Goal: Communication & Community: Answer question/provide support

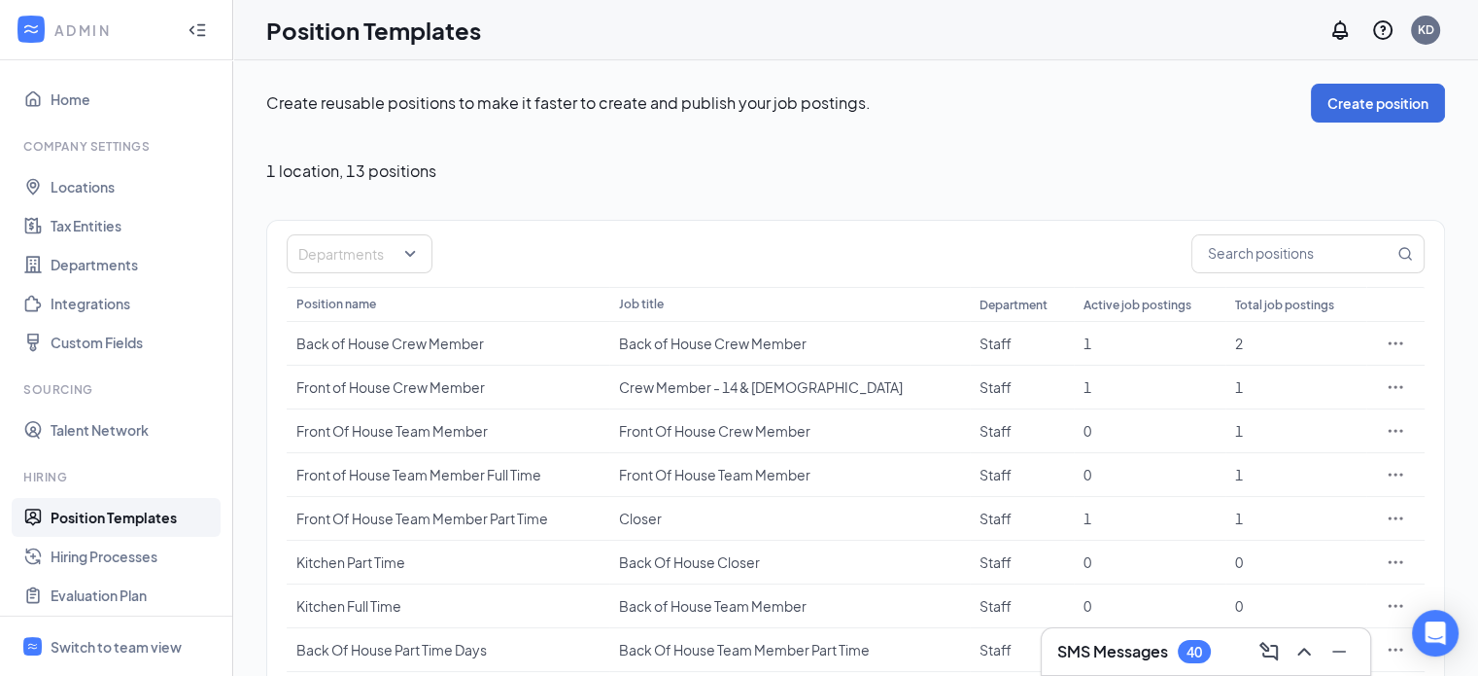
click at [1155, 644] on h3 "SMS Messages" at bounding box center [1112, 651] width 111 height 21
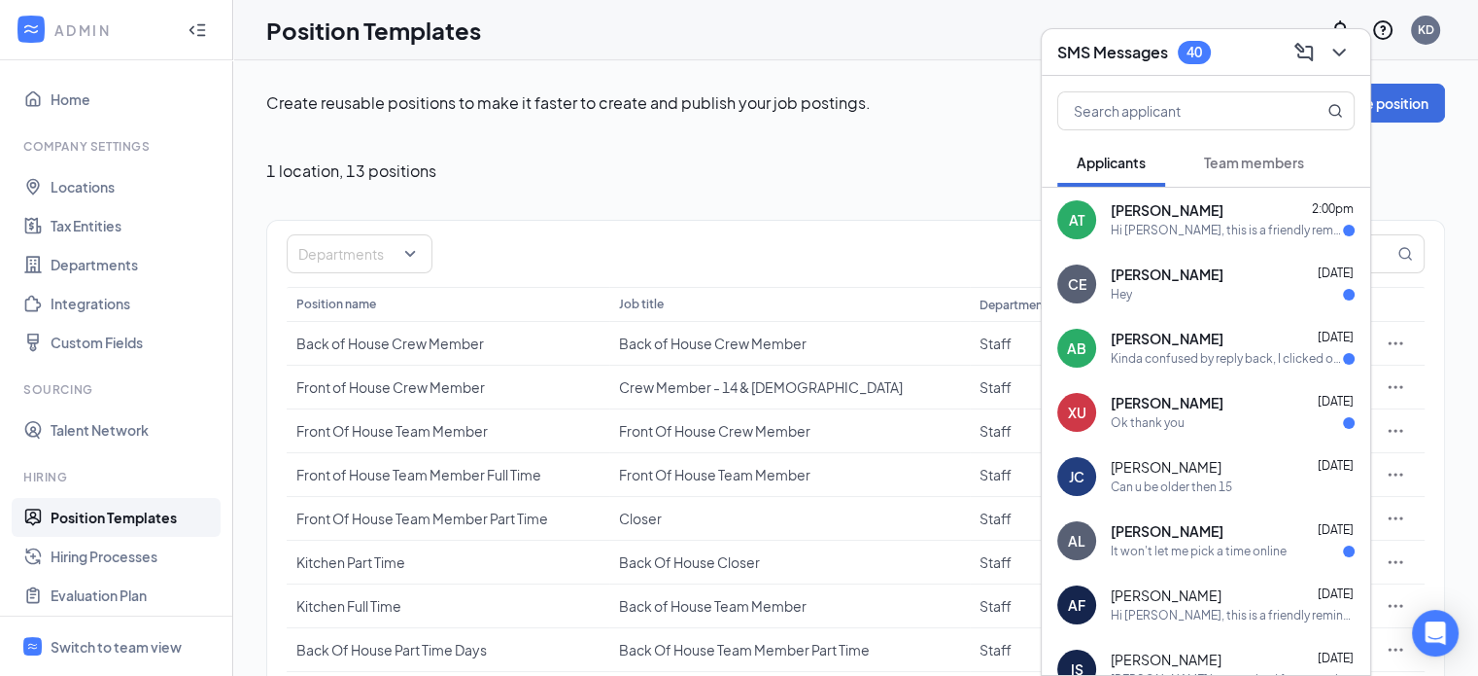
click at [1279, 550] on div "It won't let me pick a time online" at bounding box center [1199, 551] width 176 height 17
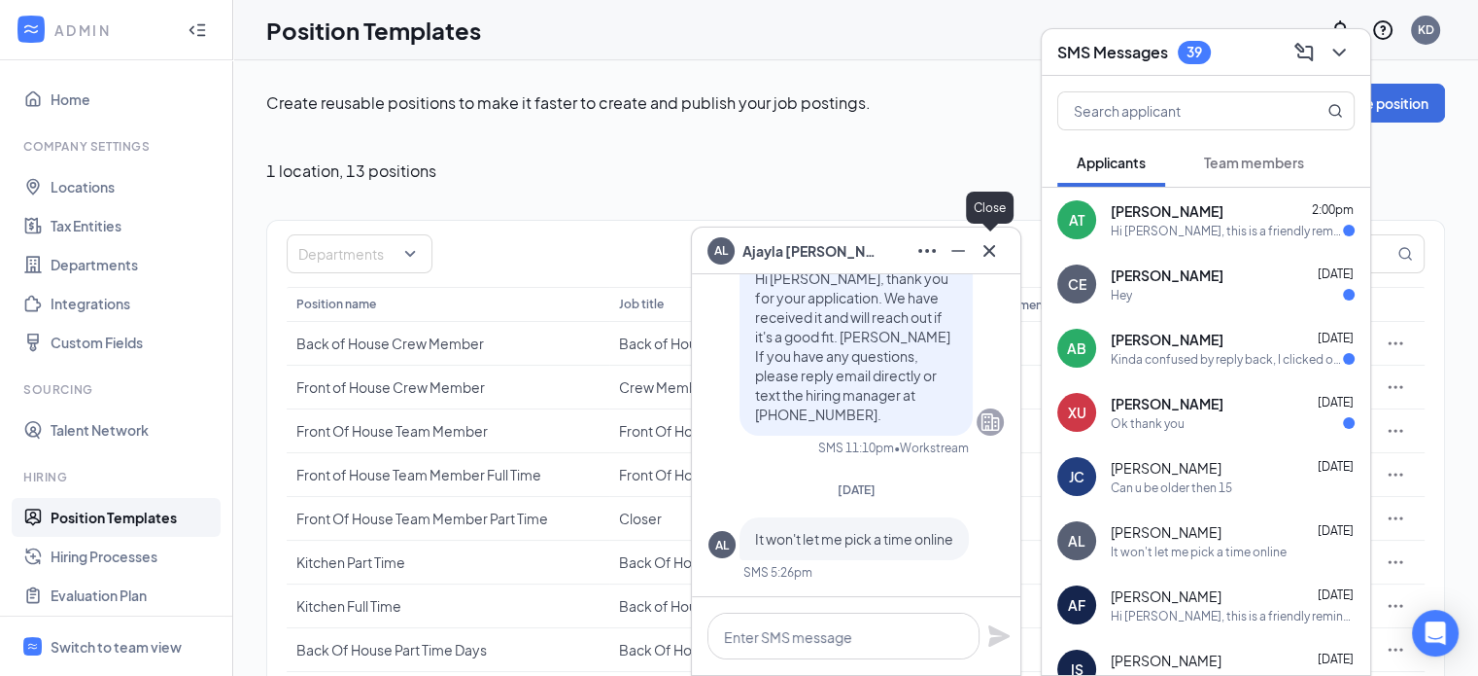
click at [993, 245] on icon "Cross" at bounding box center [990, 250] width 12 height 12
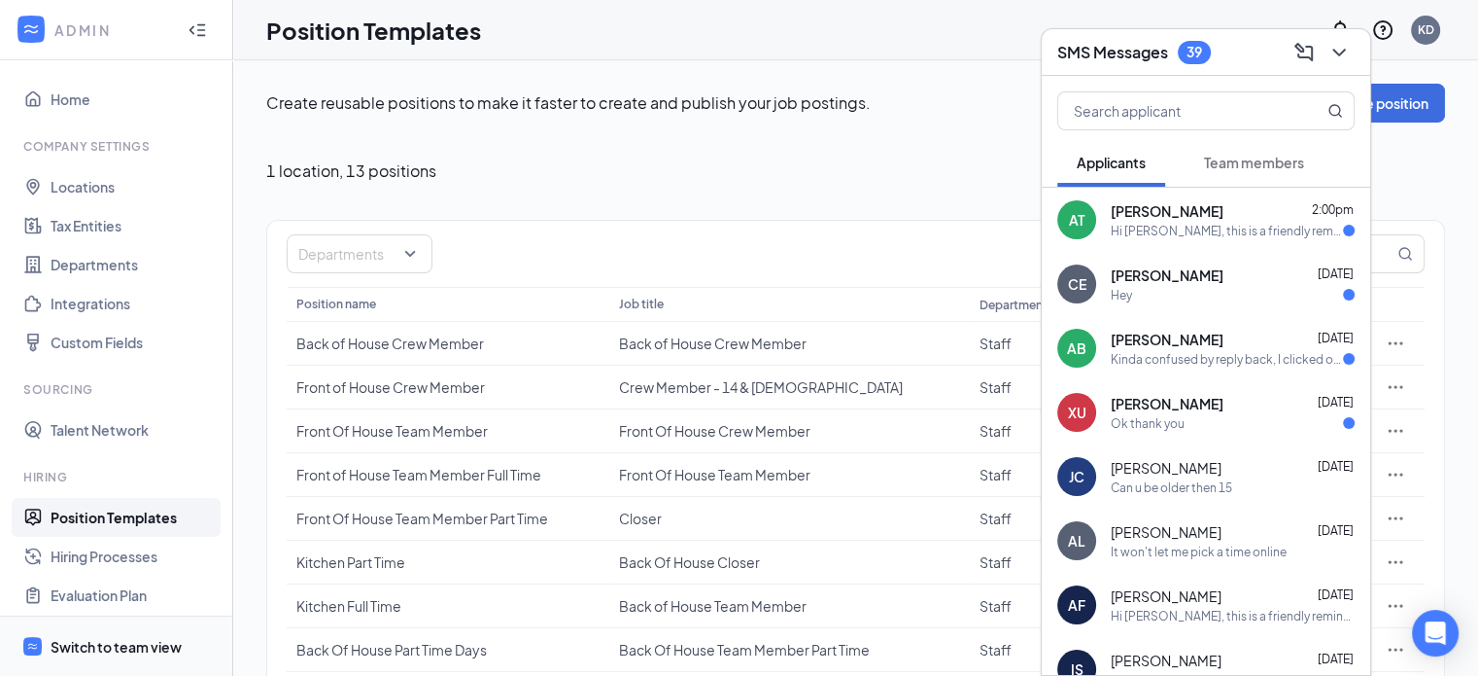
click at [147, 646] on div "Switch to team view" at bounding box center [116, 646] width 131 height 19
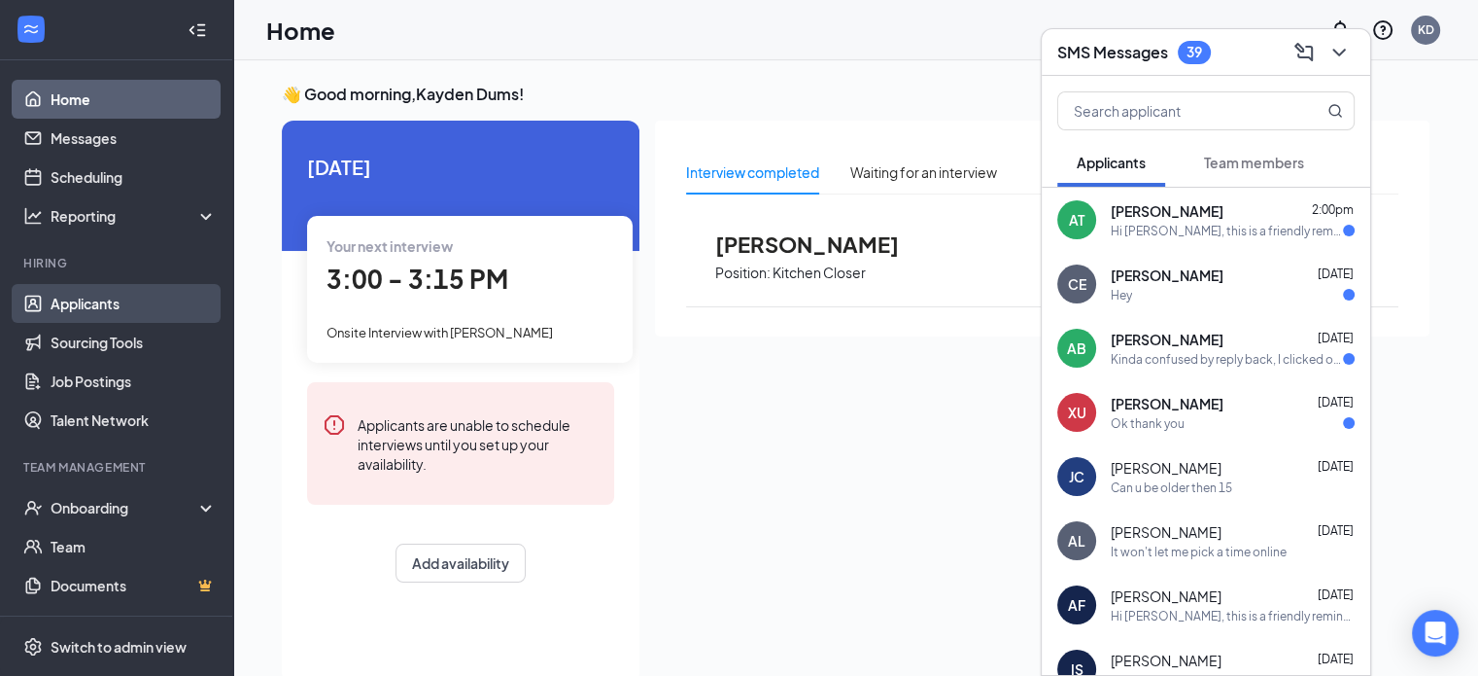
click at [138, 315] on link "Applicants" at bounding box center [134, 303] width 166 height 39
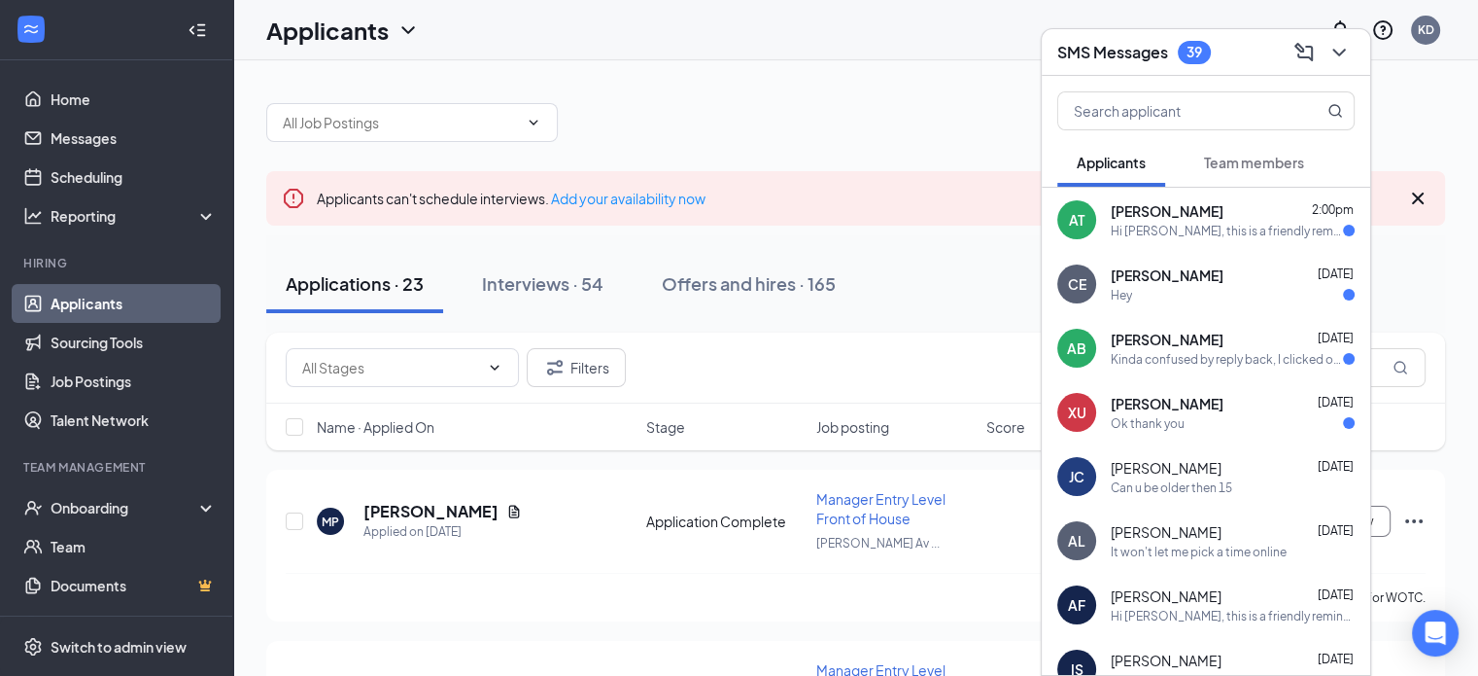
click at [1221, 58] on div "SMS Messages 39" at bounding box center [1205, 52] width 297 height 30
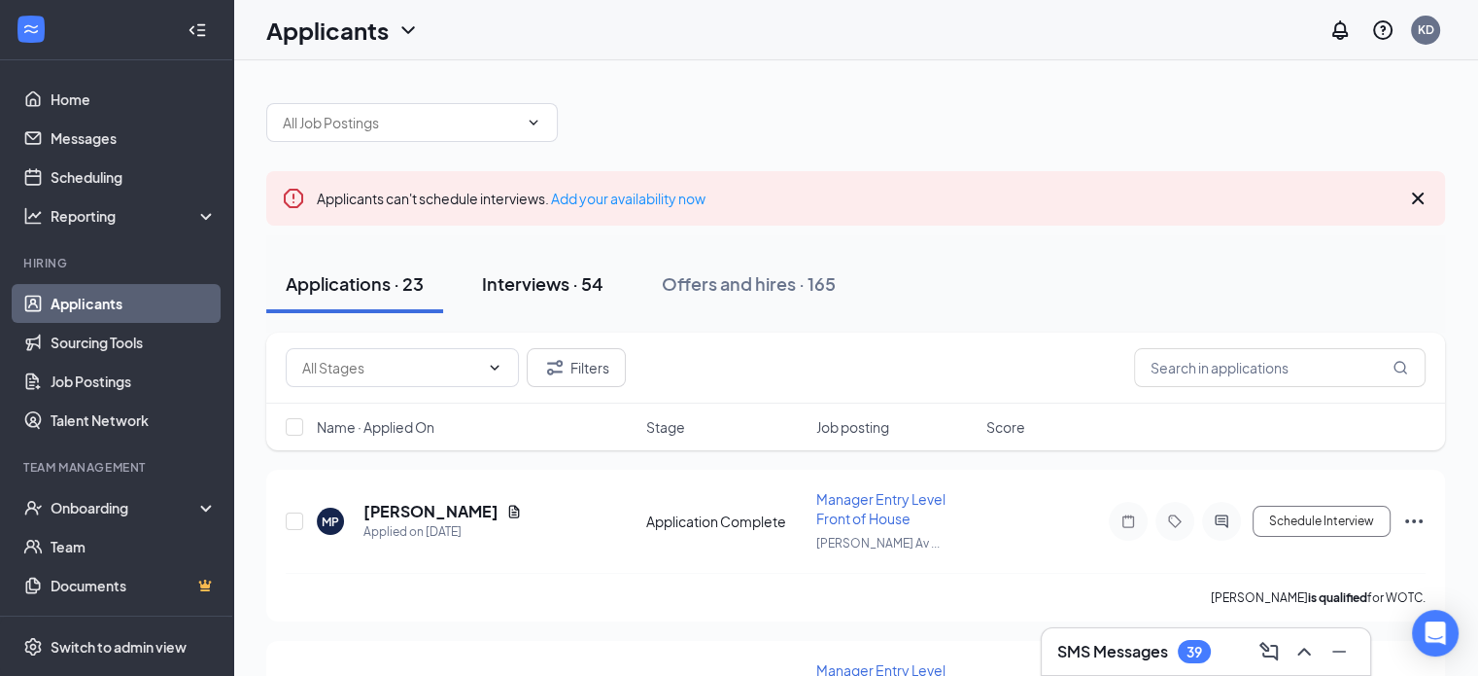
click at [538, 281] on div "Interviews · 54" at bounding box center [542, 283] width 121 height 24
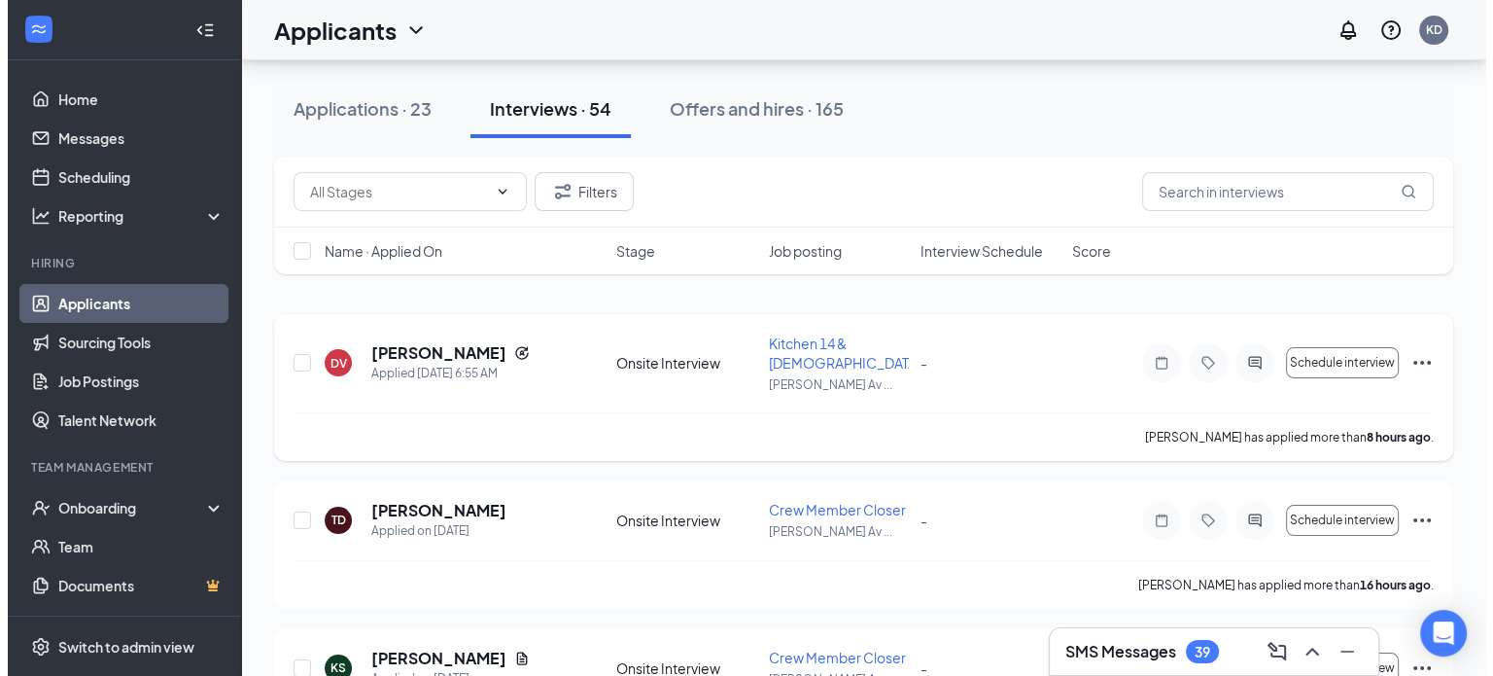
scroll to position [194, 0]
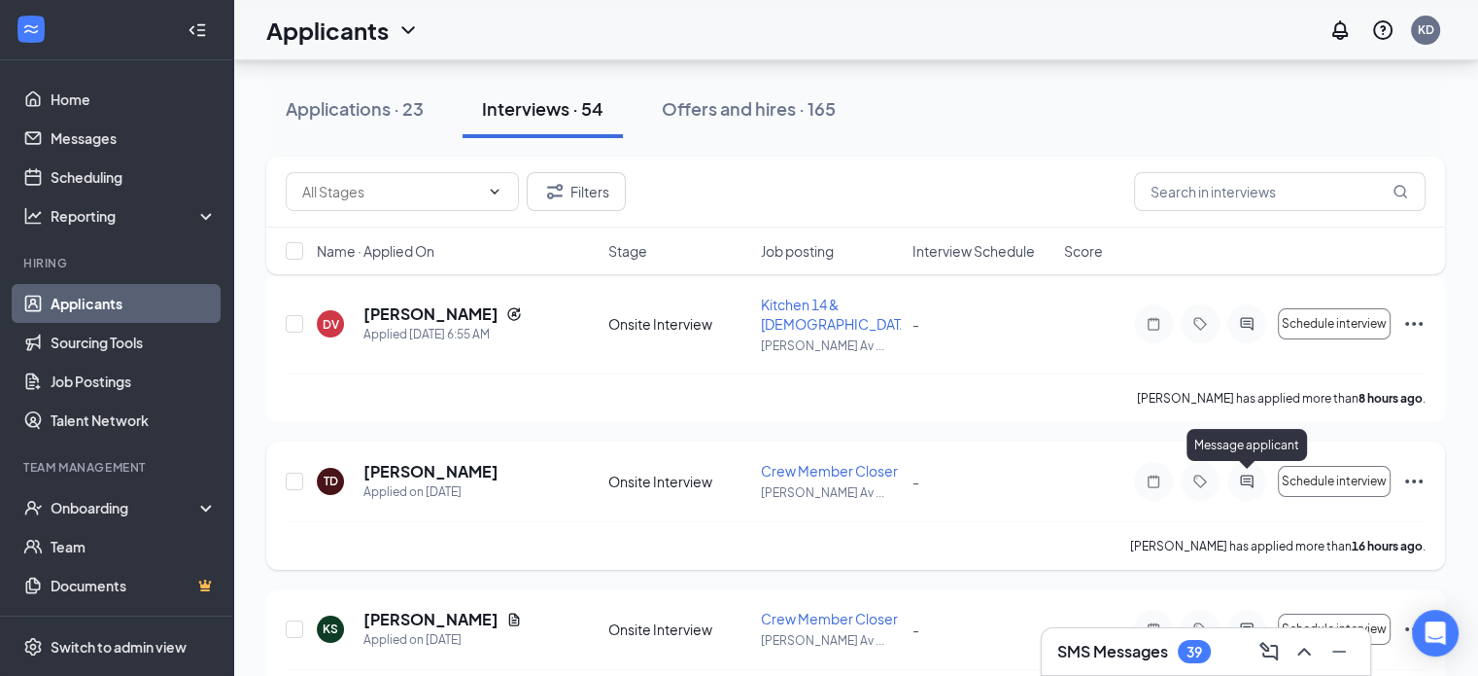
click at [1258, 485] on icon "ActiveChat" at bounding box center [1246, 481] width 23 height 16
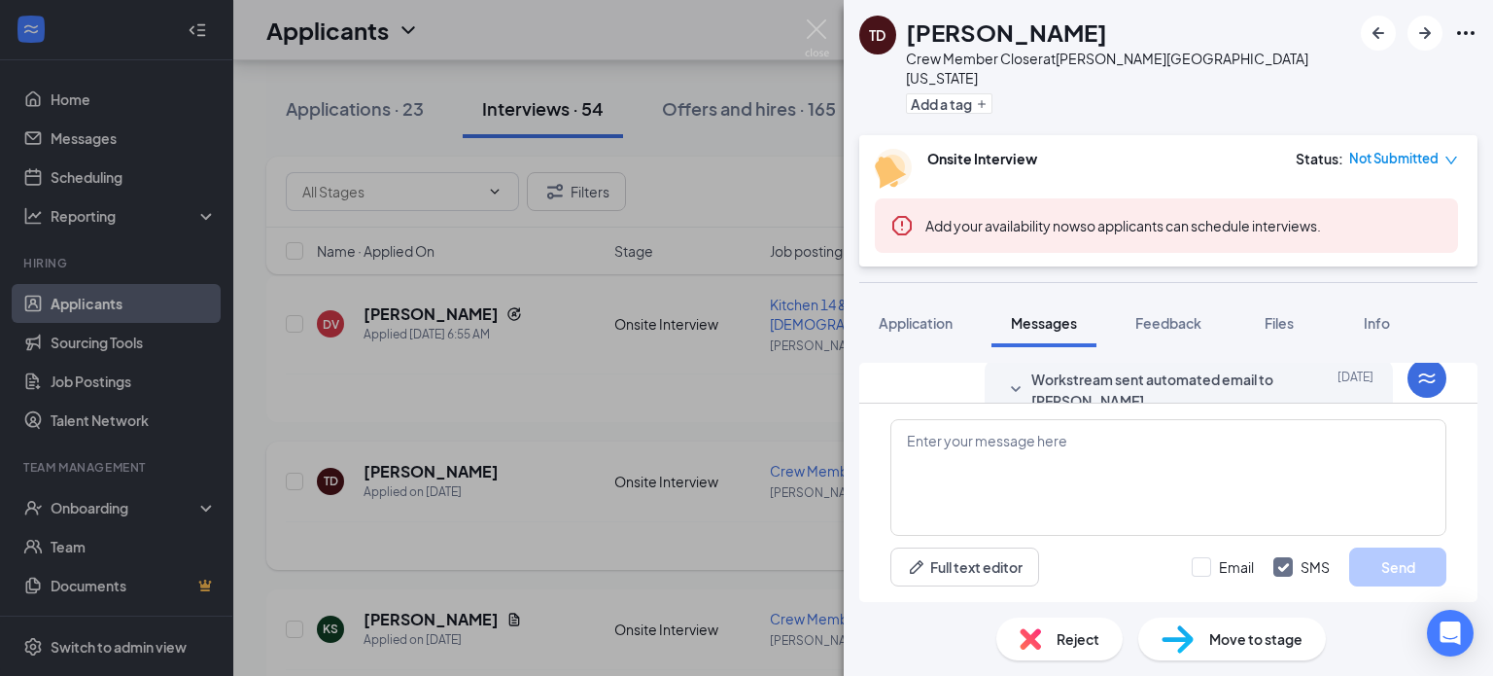
scroll to position [327, 0]
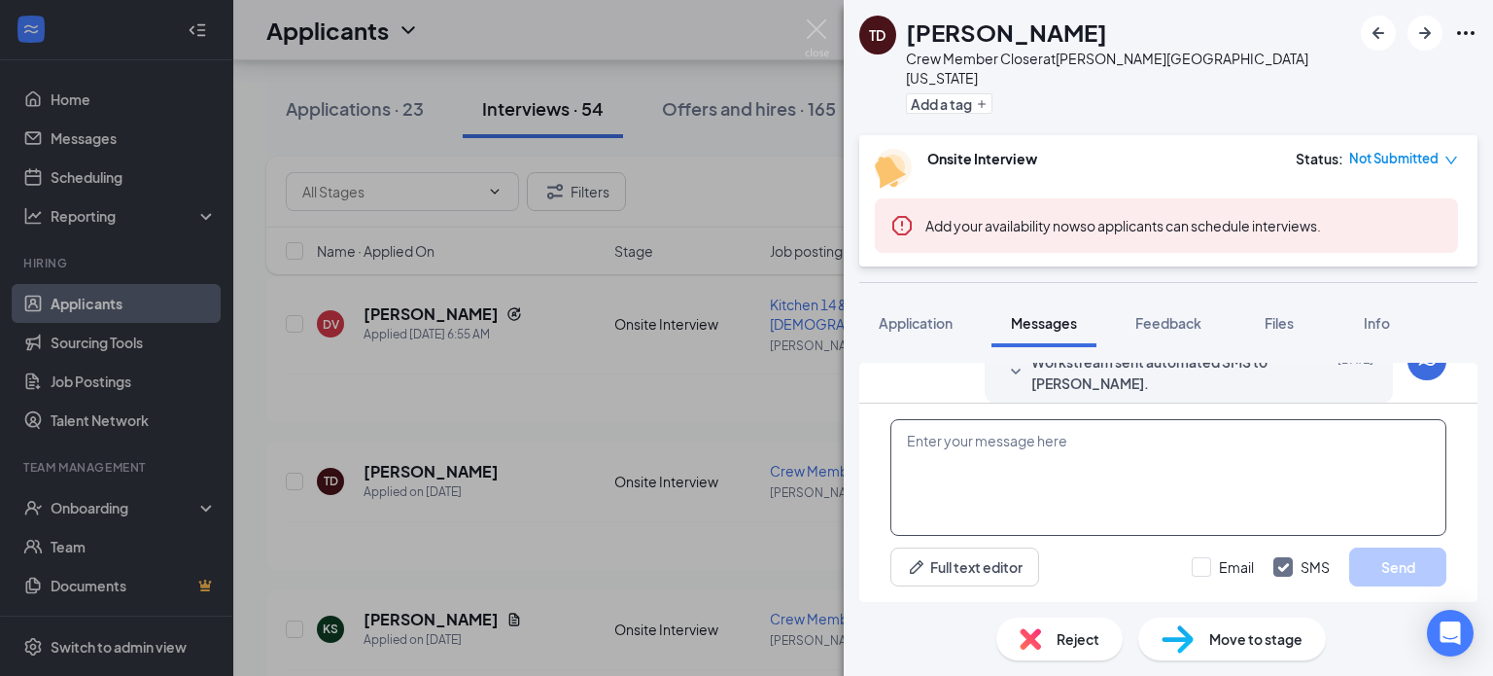
click at [1263, 497] on textarea at bounding box center [1168, 477] width 556 height 117
type textarea "Hello, Would you like to set up a interview with us?"
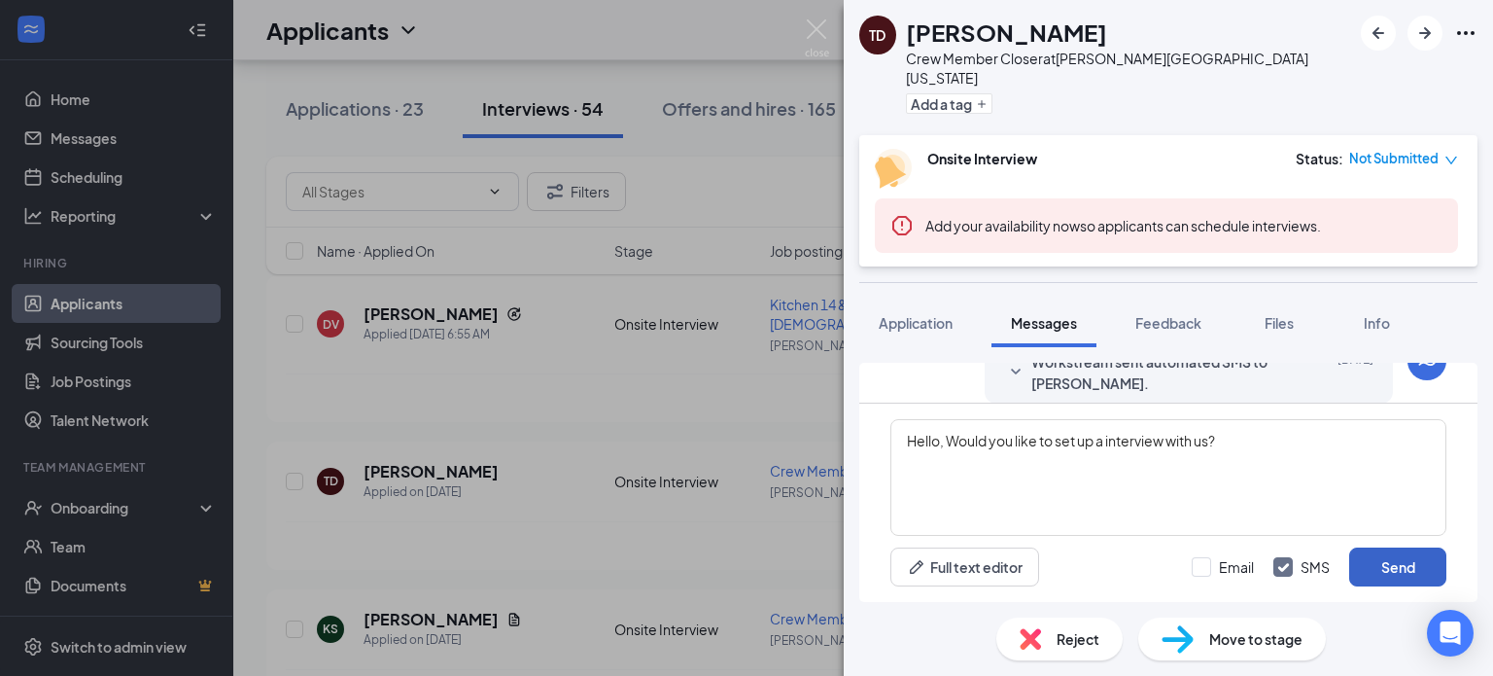
click at [1415, 571] on button "Send" at bounding box center [1397, 566] width 97 height 39
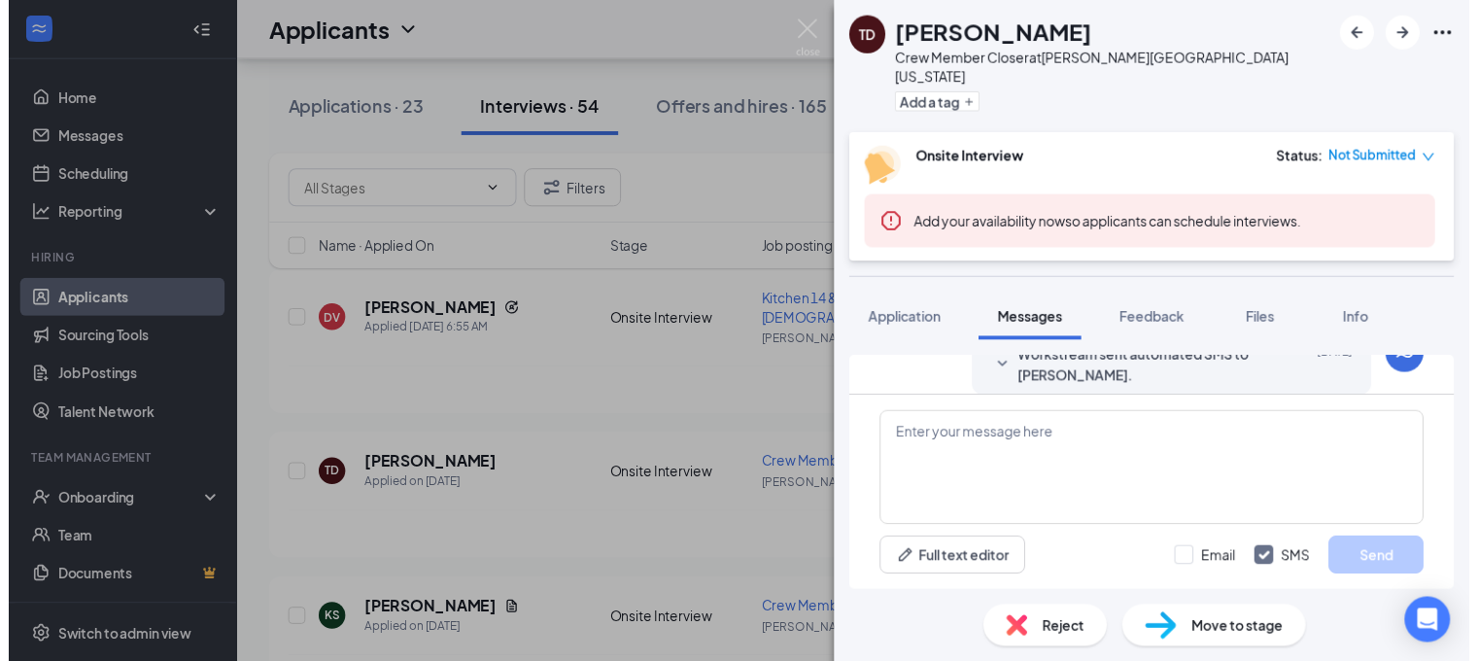
scroll to position [451, 0]
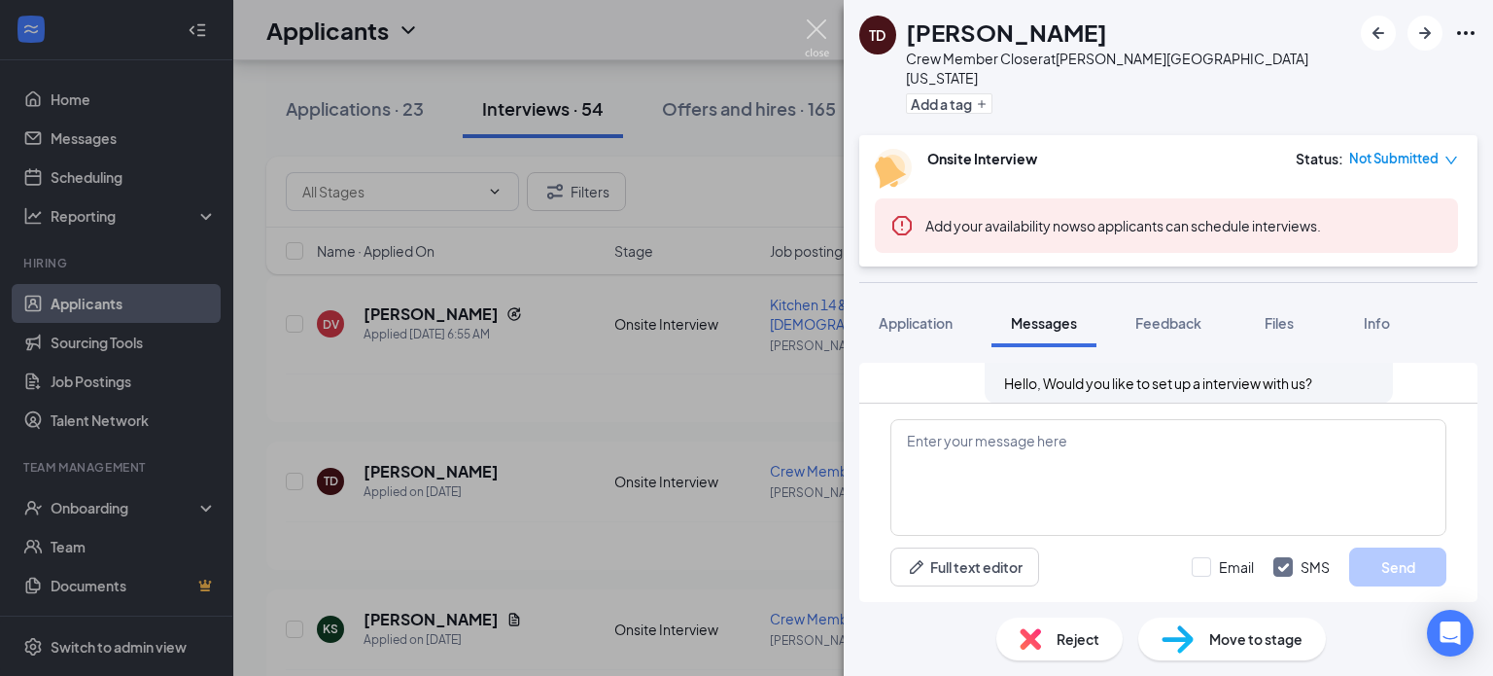
click at [809, 30] on img at bounding box center [817, 38] width 24 height 38
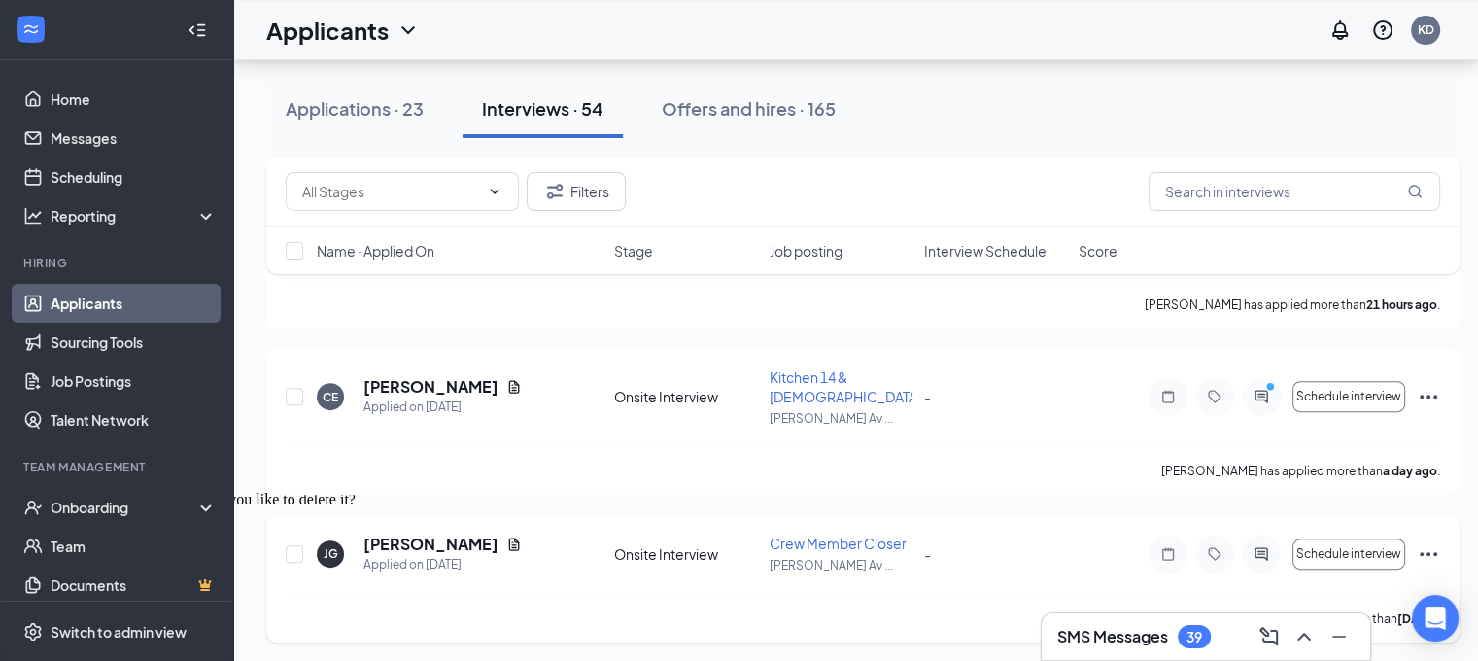
scroll to position [680, 0]
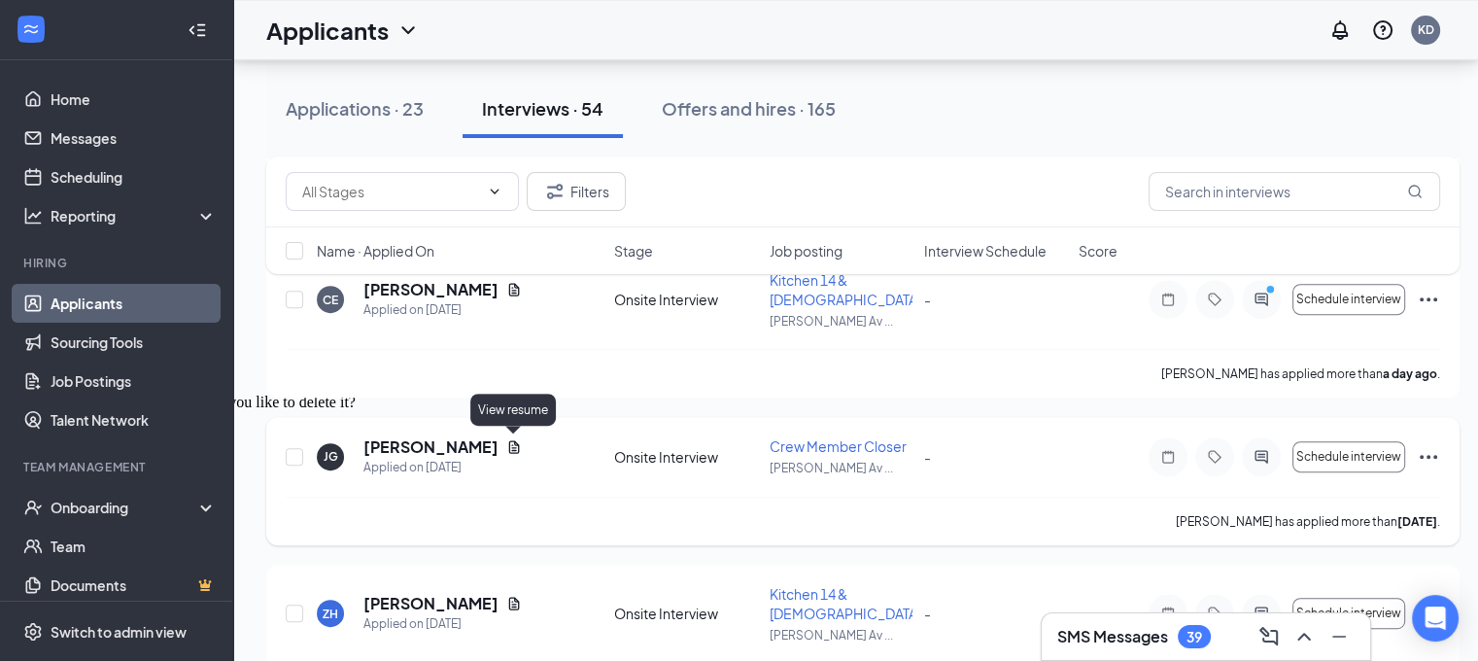
click at [508, 450] on icon "Document" at bounding box center [514, 447] width 16 height 16
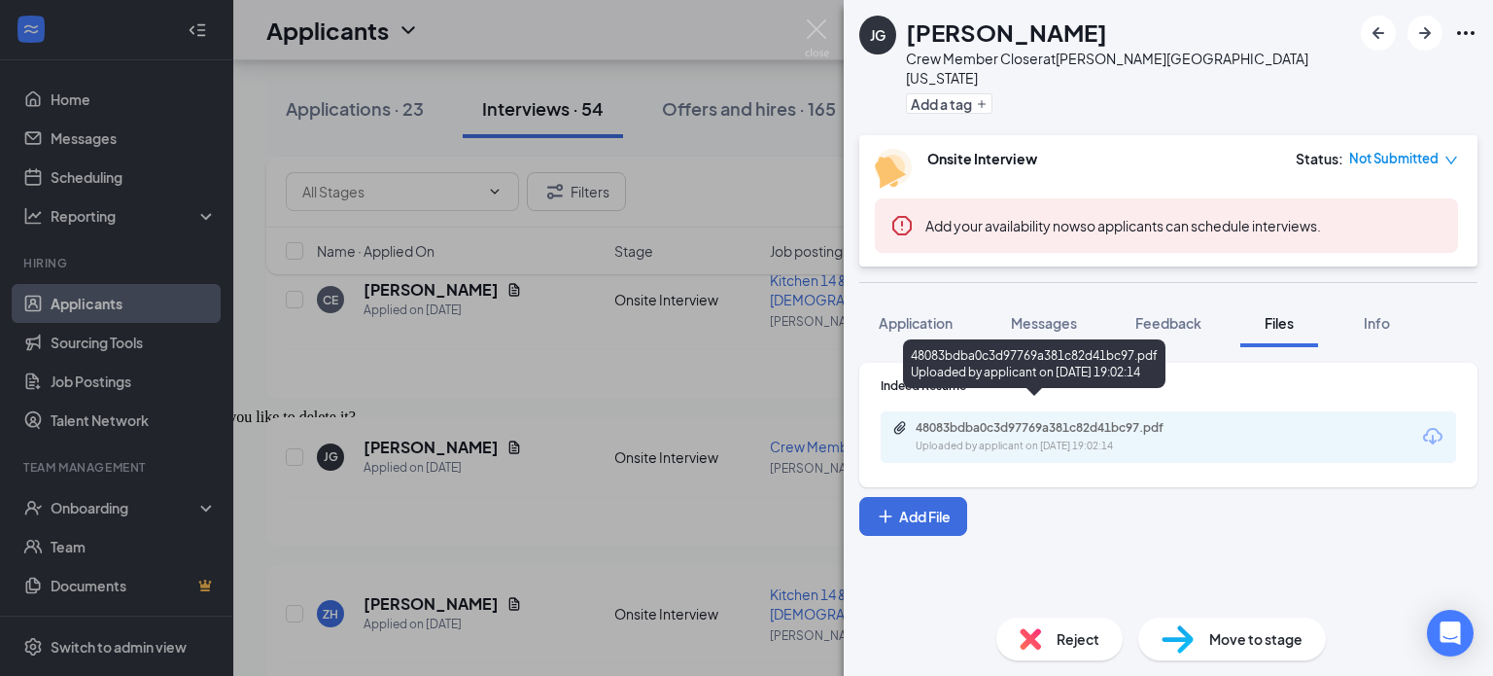
click at [967, 420] on div "48083bdba0c3d97769a381c82d41bc97.pdf Uploaded by applicant on [DATE] 19:02:14" at bounding box center [1049, 437] width 315 height 34
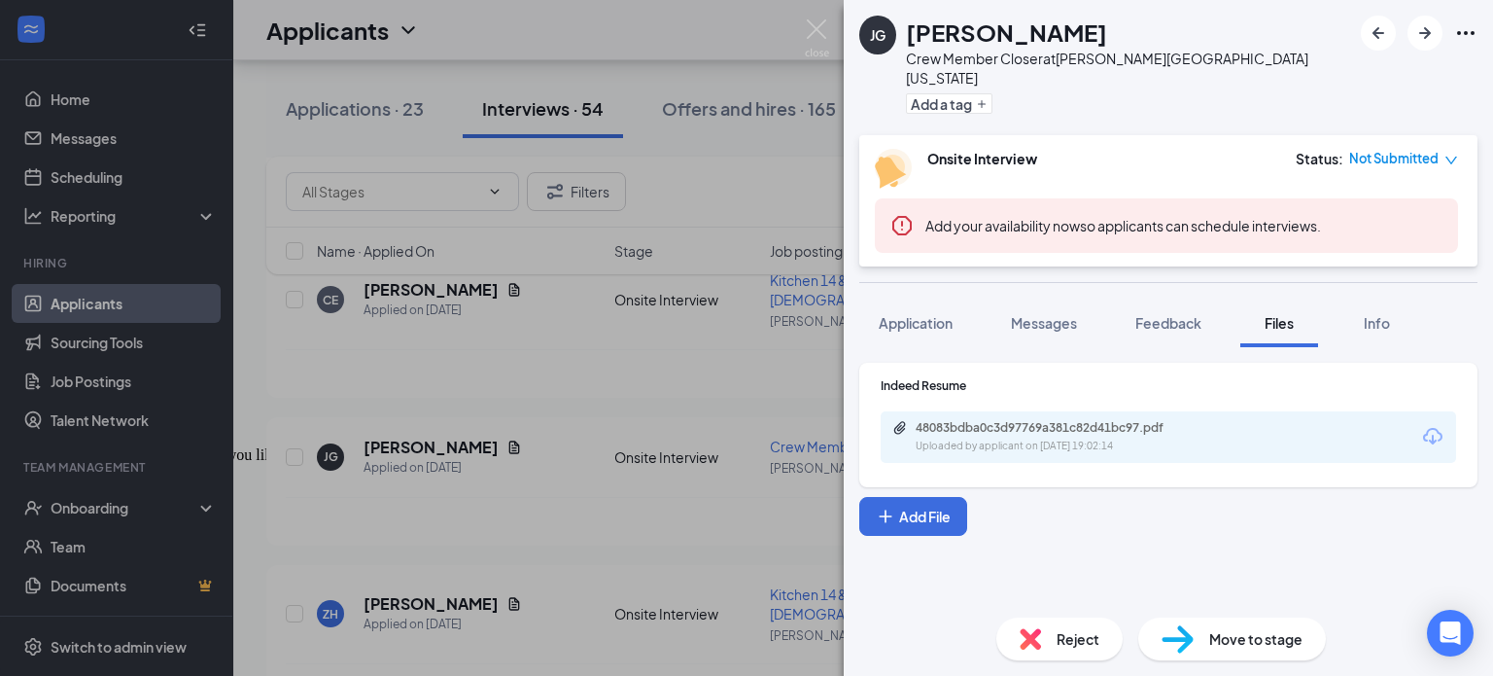
click at [796, 454] on div "[PERSON_NAME] Crew Member Closer at [PERSON_NAME][GEOGRAPHIC_DATA] [US_STATE] A…" at bounding box center [746, 338] width 1493 height 676
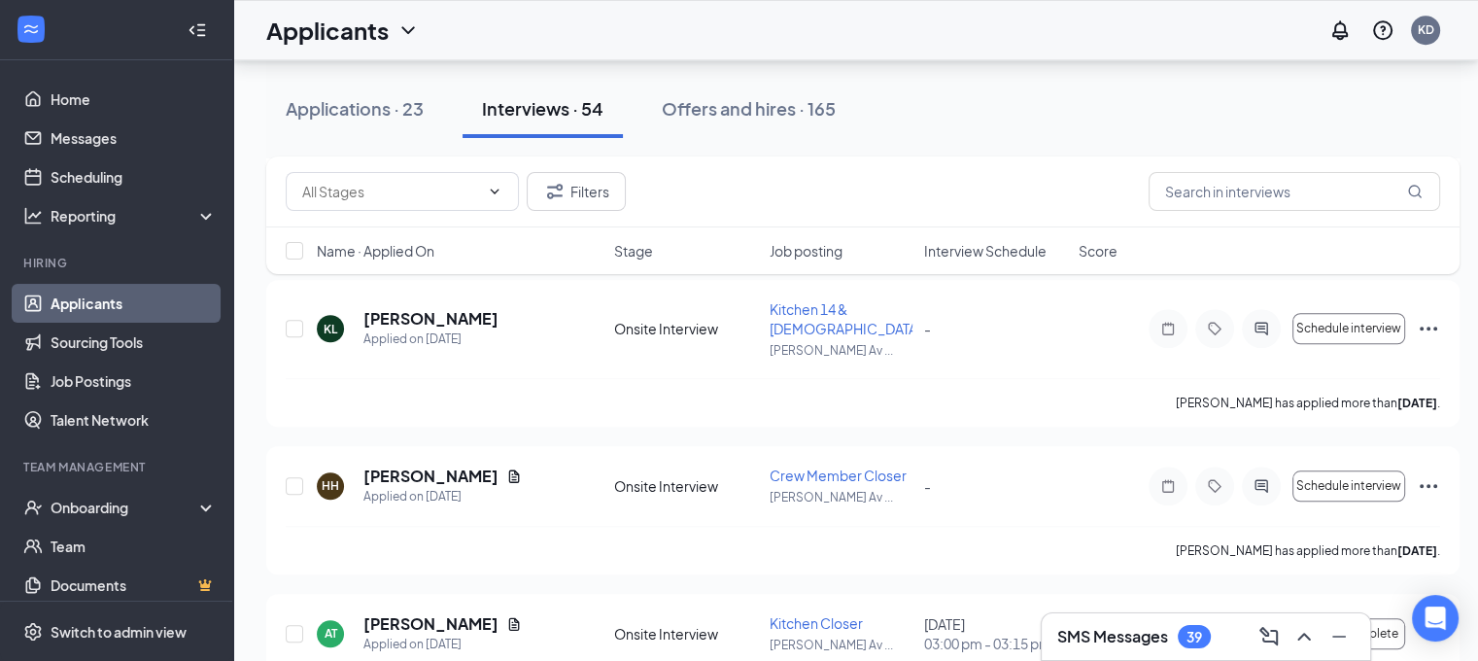
scroll to position [1652, 0]
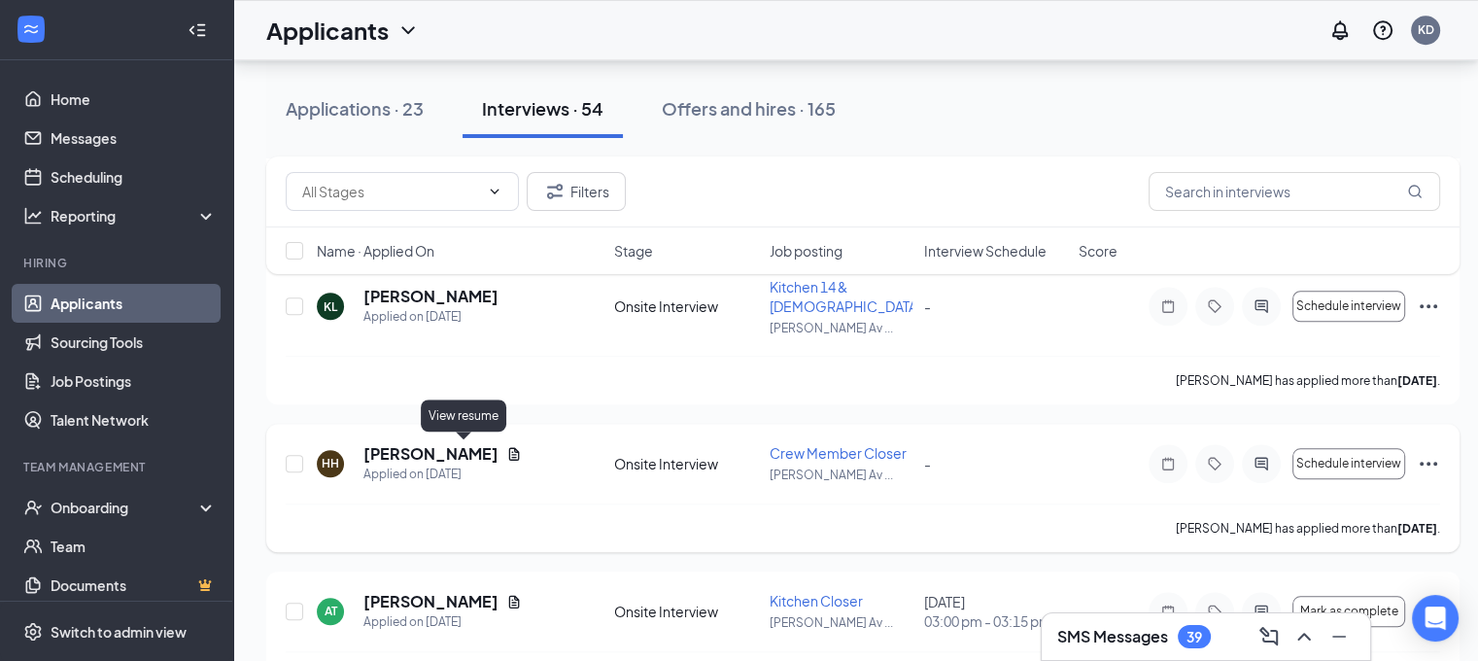
click at [506, 453] on icon "Document" at bounding box center [514, 454] width 16 height 16
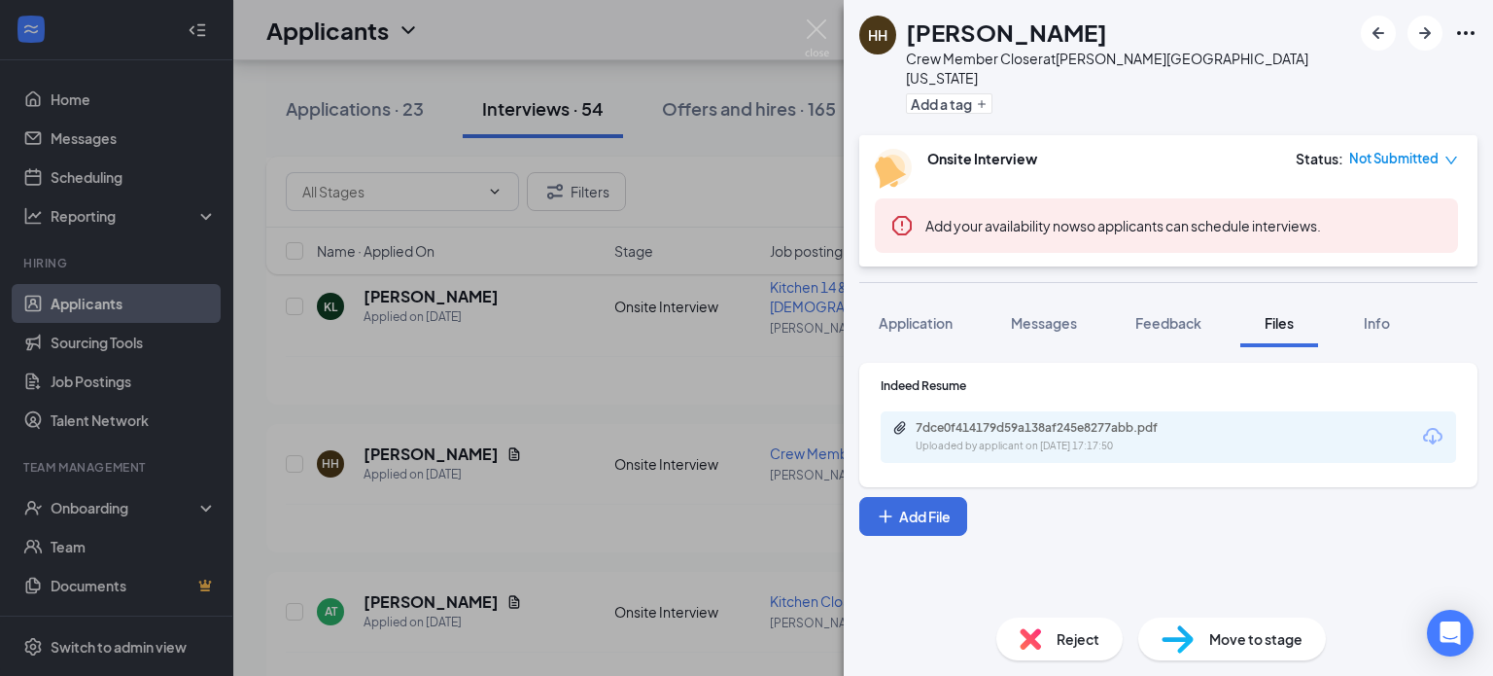
click at [999, 411] on div "7dce0f414179d59a138af245e8277abb.pdf Uploaded by applicant on [DATE] 17:17:50" at bounding box center [1168, 437] width 575 height 52
click at [999, 420] on div "7dce0f414179d59a138af245e8277abb.pdf" at bounding box center [1052, 428] width 272 height 16
click at [613, 469] on div "HH [PERSON_NAME] Crew Member Closer at [PERSON_NAME][GEOGRAPHIC_DATA] [US_STATE…" at bounding box center [746, 338] width 1493 height 676
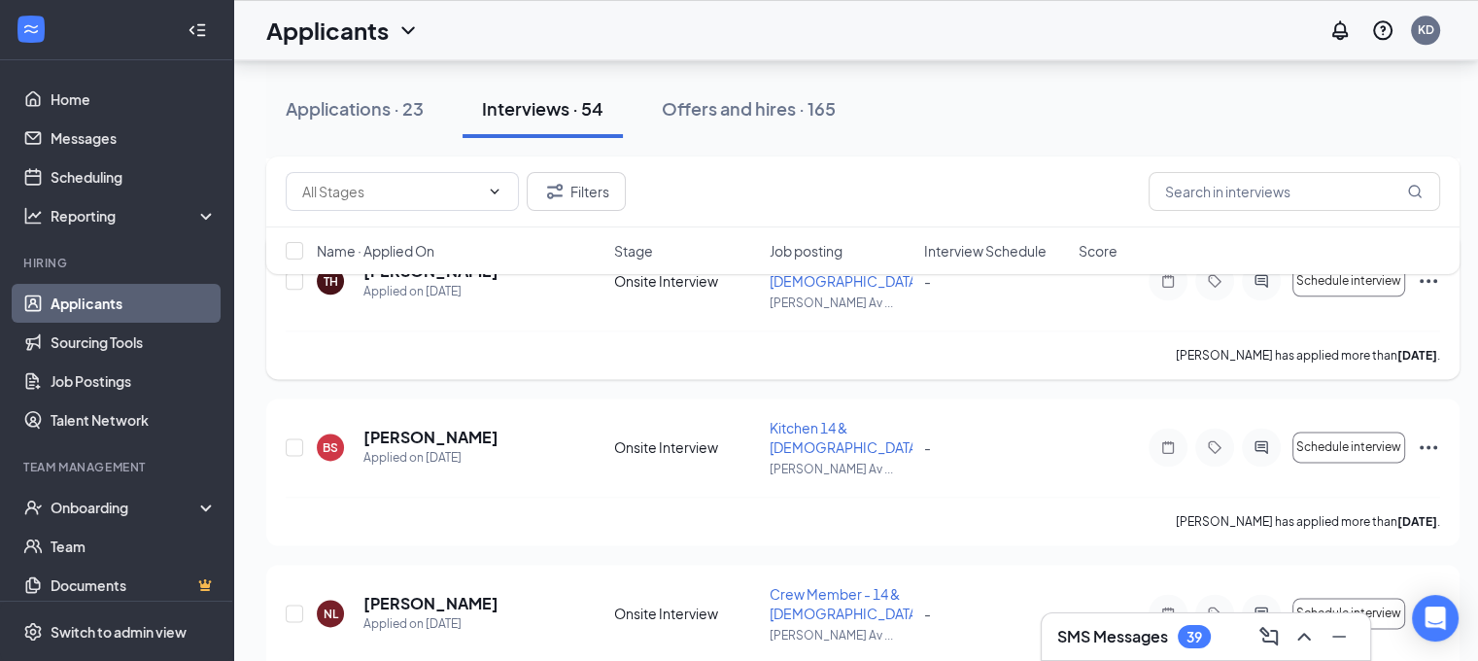
scroll to position [2041, 0]
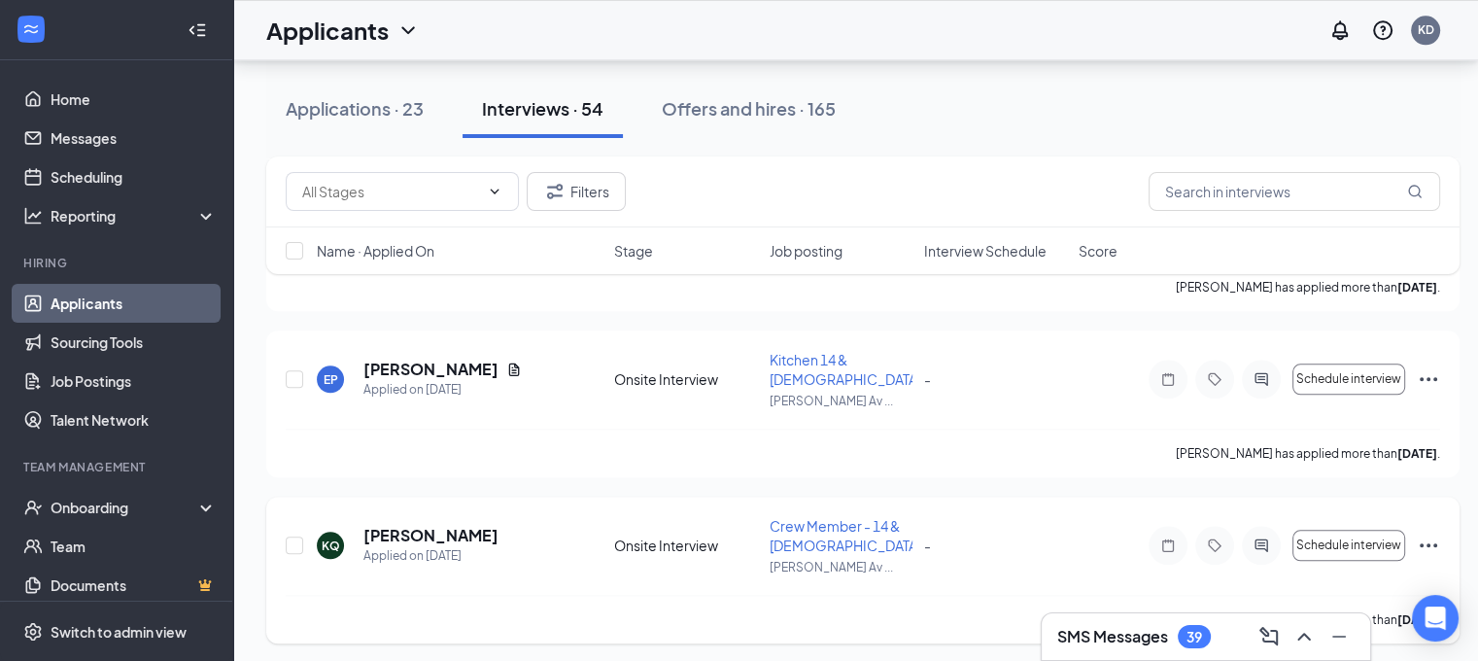
click at [1197, 611] on p "[PERSON_NAME] has applied more than [DATE] ." at bounding box center [1308, 619] width 264 height 17
click at [1196, 615] on div "SMS Messages 39" at bounding box center [1206, 636] width 329 height 47
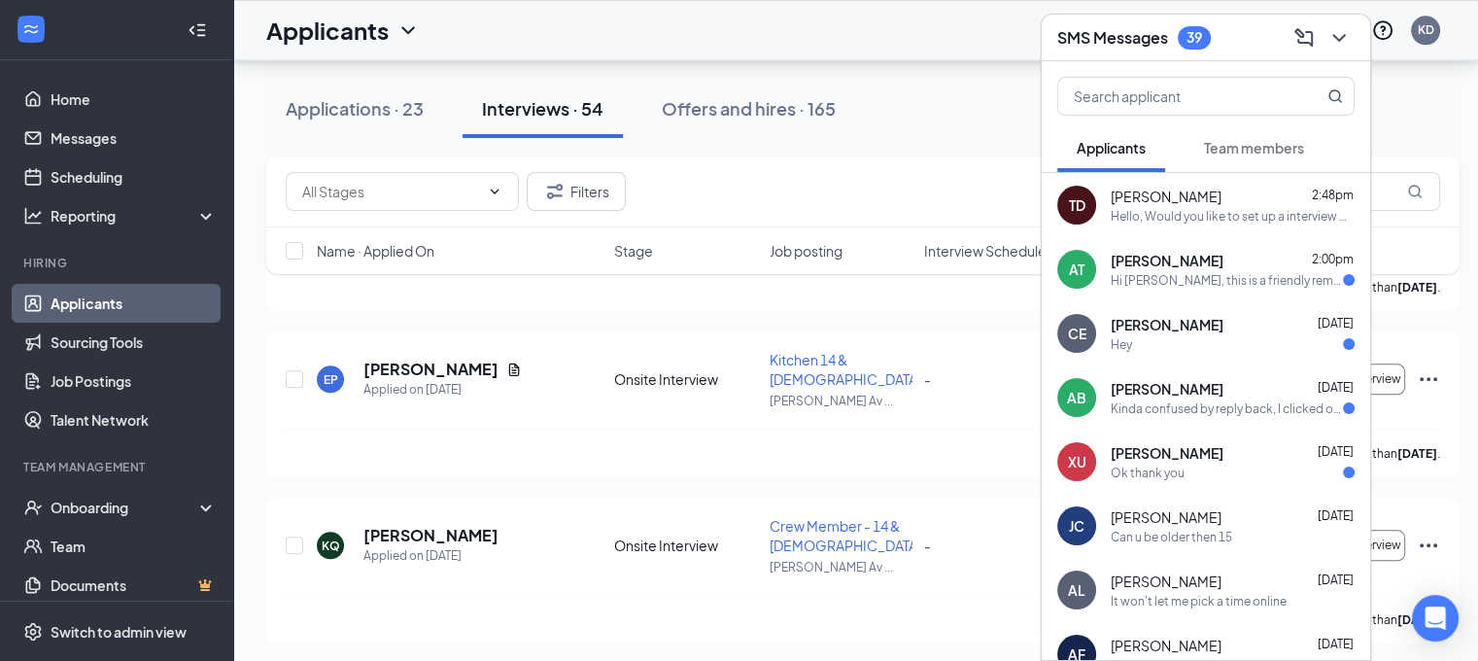
click at [1188, 488] on div "[PERSON_NAME] [DATE] Ok thank you" at bounding box center [1206, 462] width 329 height 64
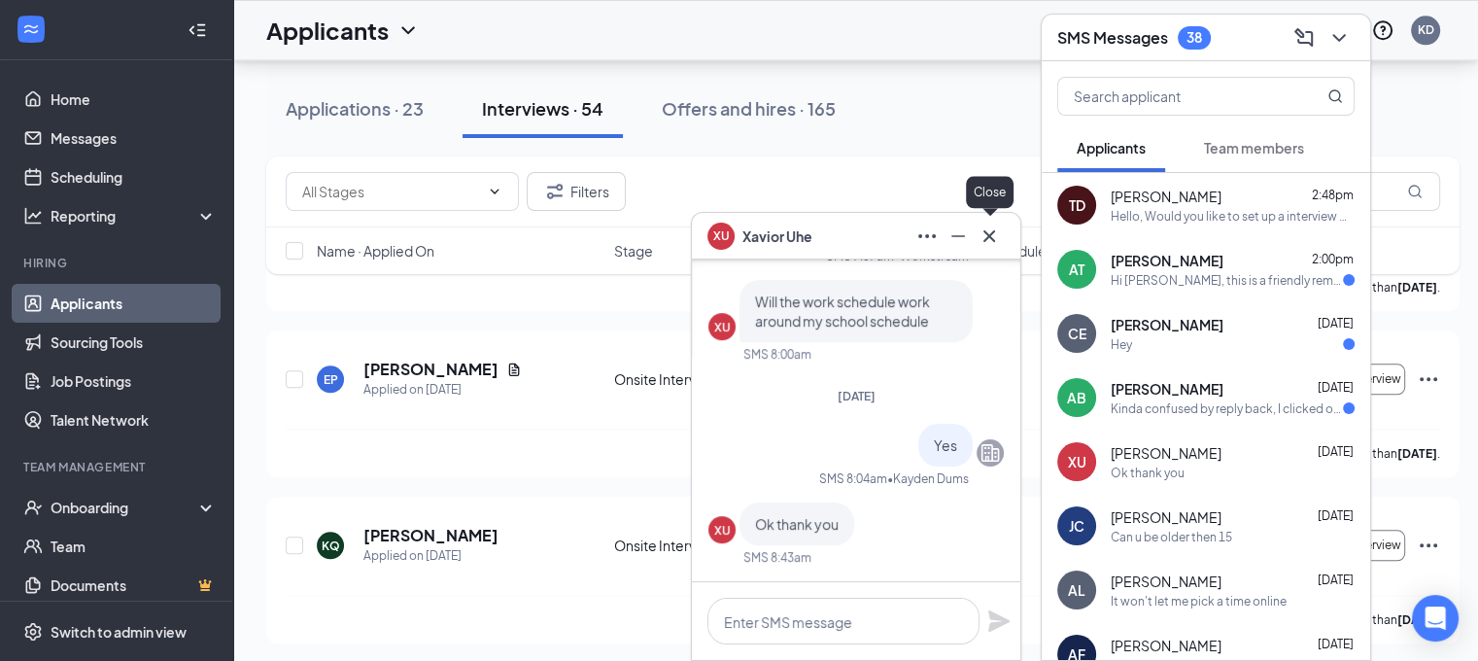
click at [1004, 232] on button at bounding box center [989, 236] width 31 height 31
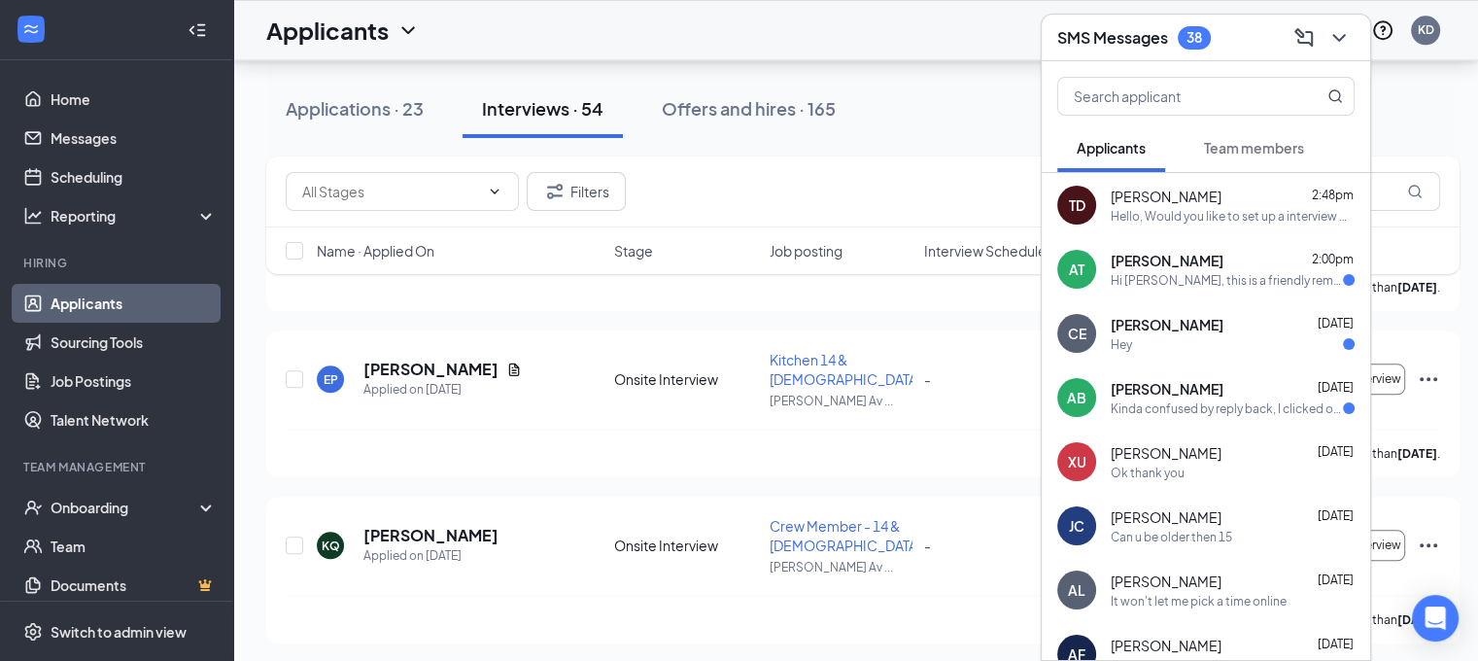
click at [1187, 400] on div "Kinda confused by reply back, I clicked on link for a time for meeting and I do…" at bounding box center [1227, 408] width 232 height 17
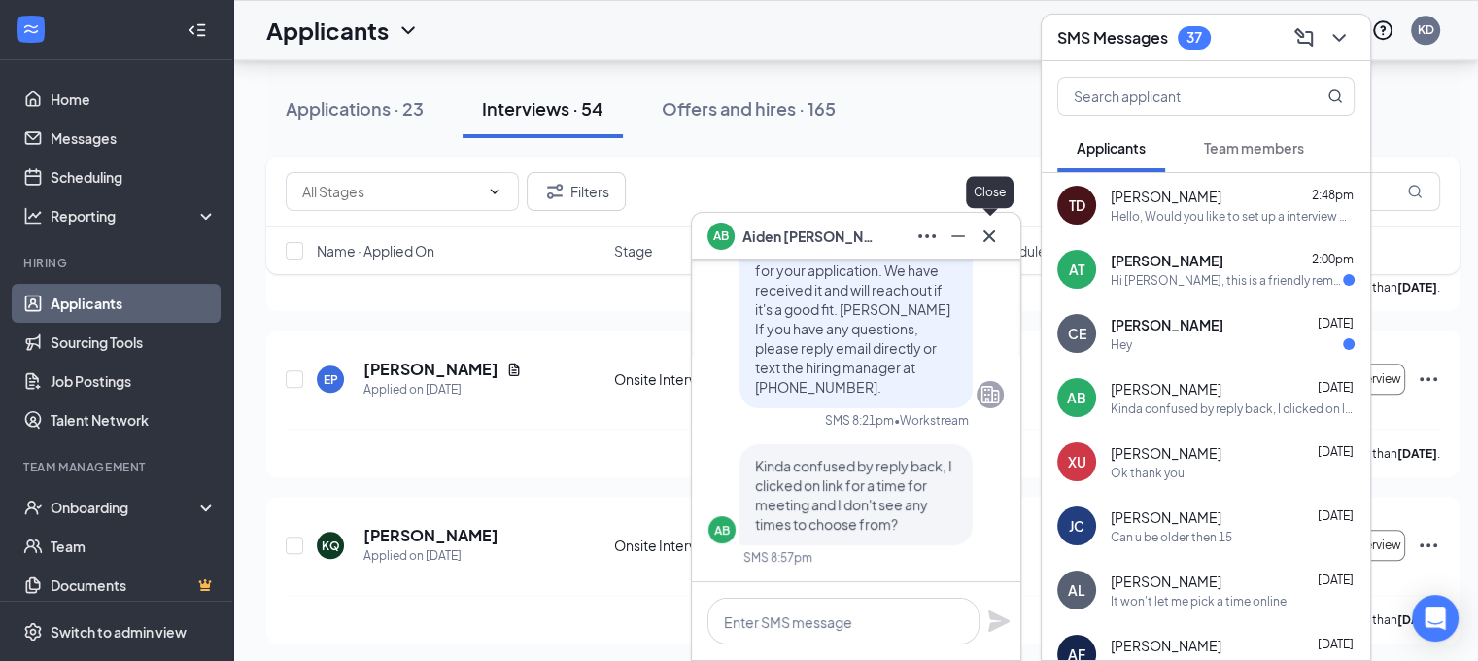
click at [992, 232] on icon "Cross" at bounding box center [990, 235] width 12 height 12
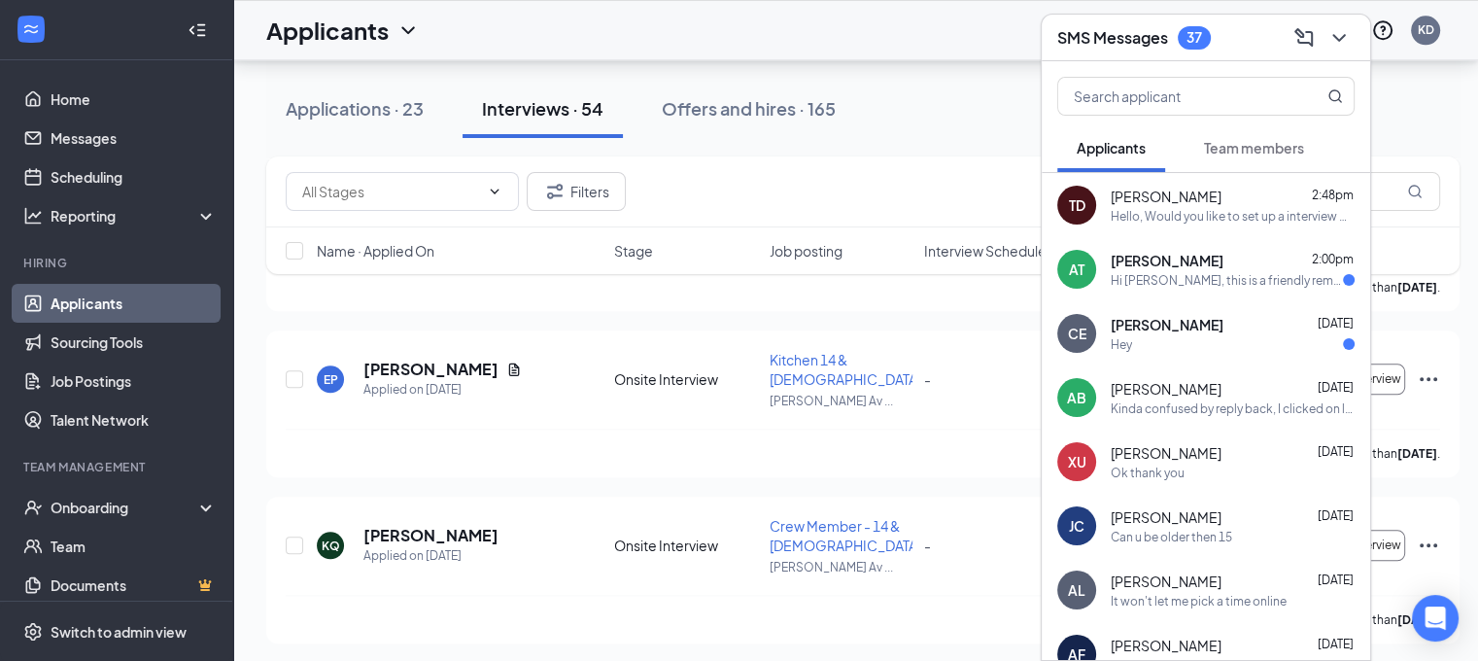
click at [1240, 322] on div "[PERSON_NAME] [DATE]" at bounding box center [1233, 324] width 244 height 19
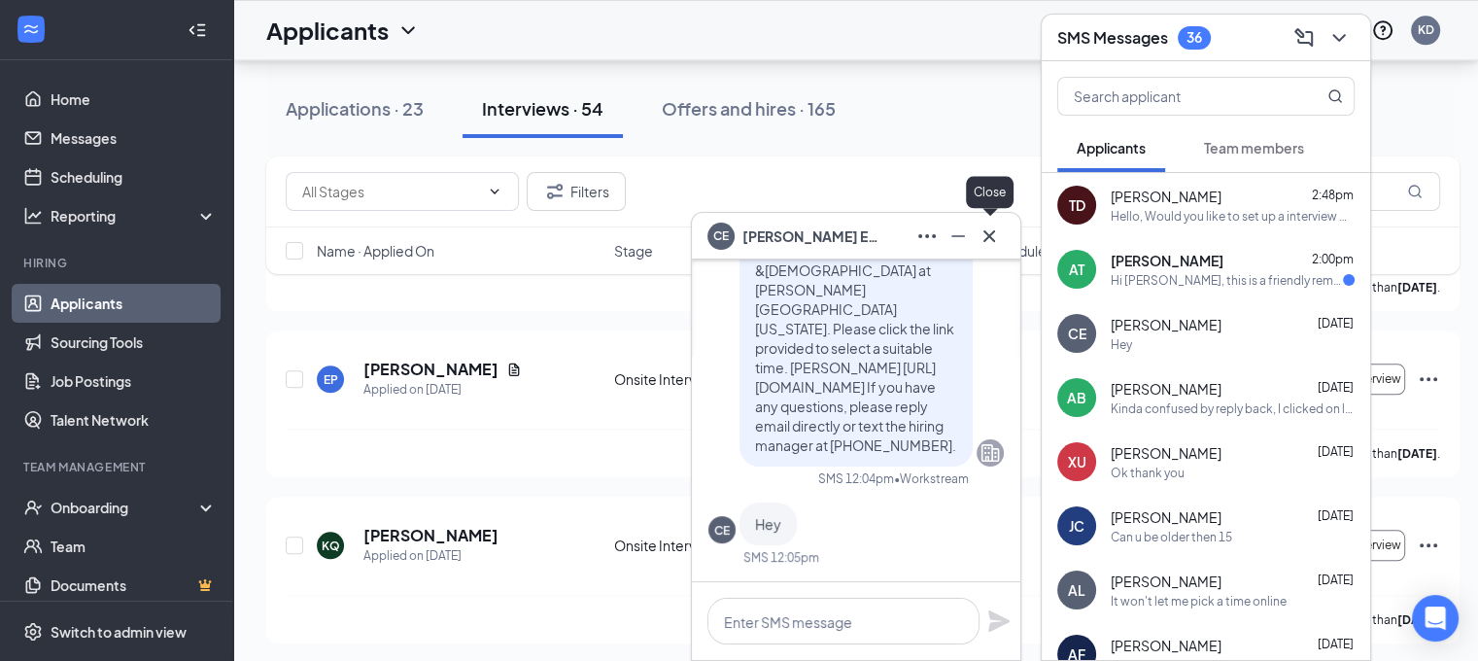
click at [990, 240] on icon "Cross" at bounding box center [989, 236] width 23 height 23
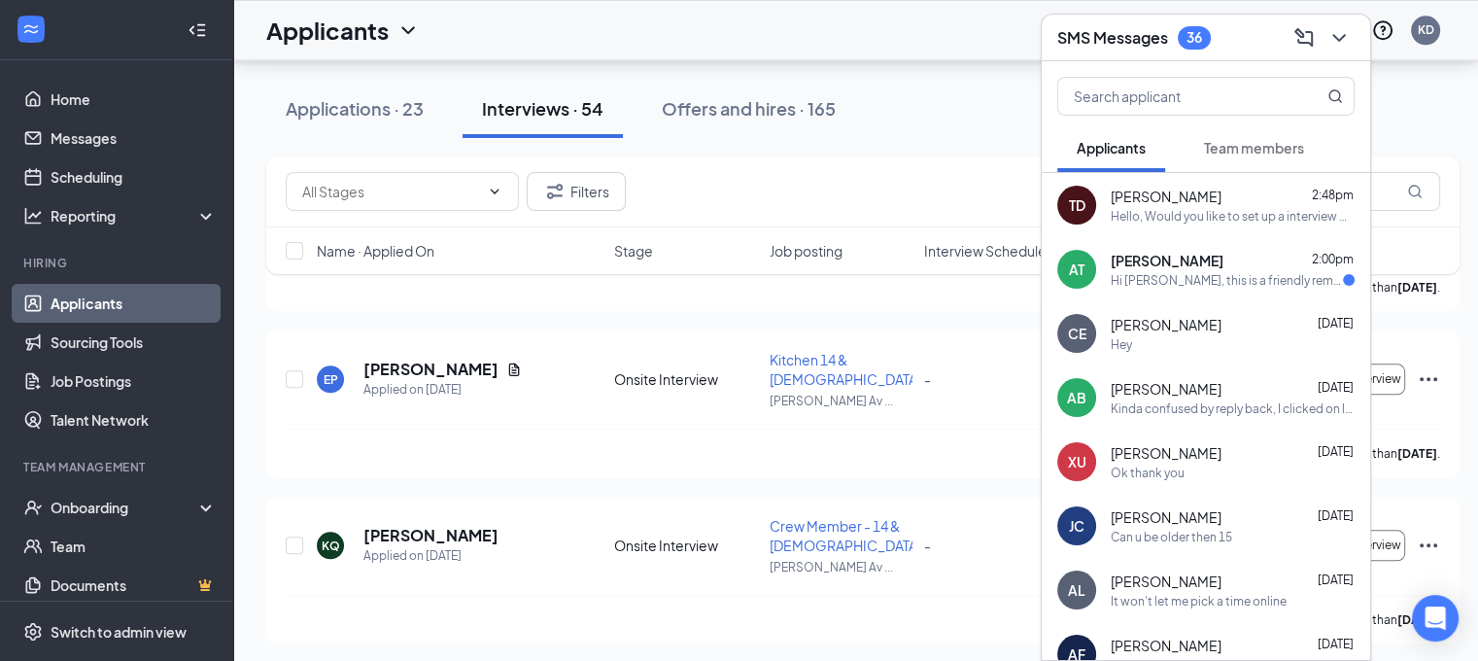
click at [1209, 261] on div "[PERSON_NAME] 2:00pm" at bounding box center [1233, 260] width 244 height 19
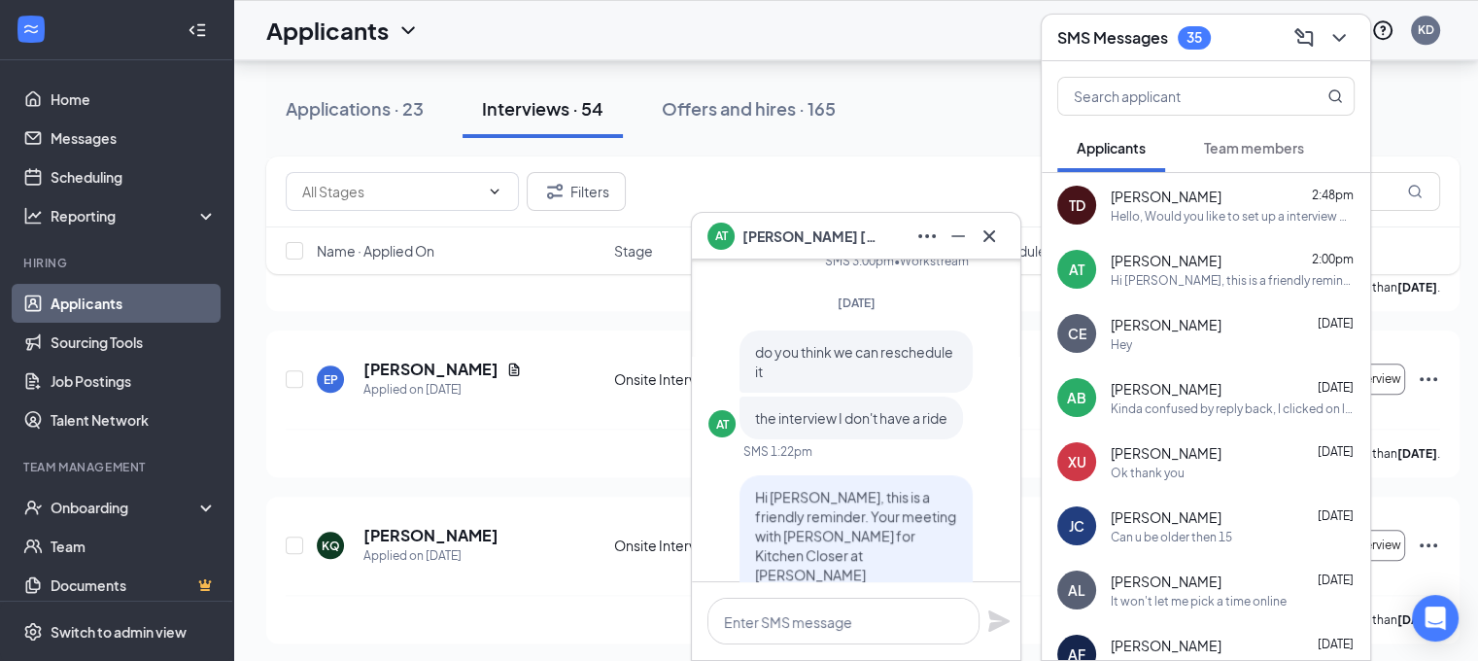
scroll to position [-389, 0]
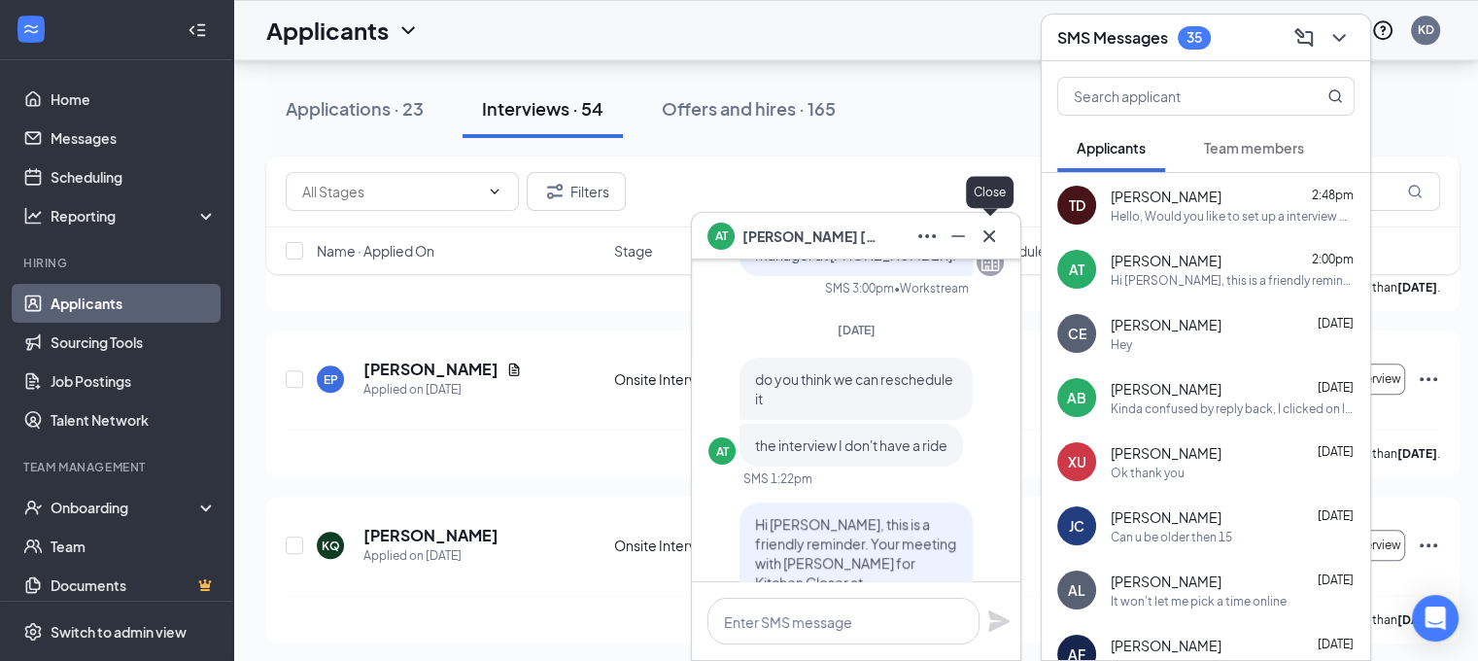
click at [988, 240] on icon "Cross" at bounding box center [989, 236] width 23 height 23
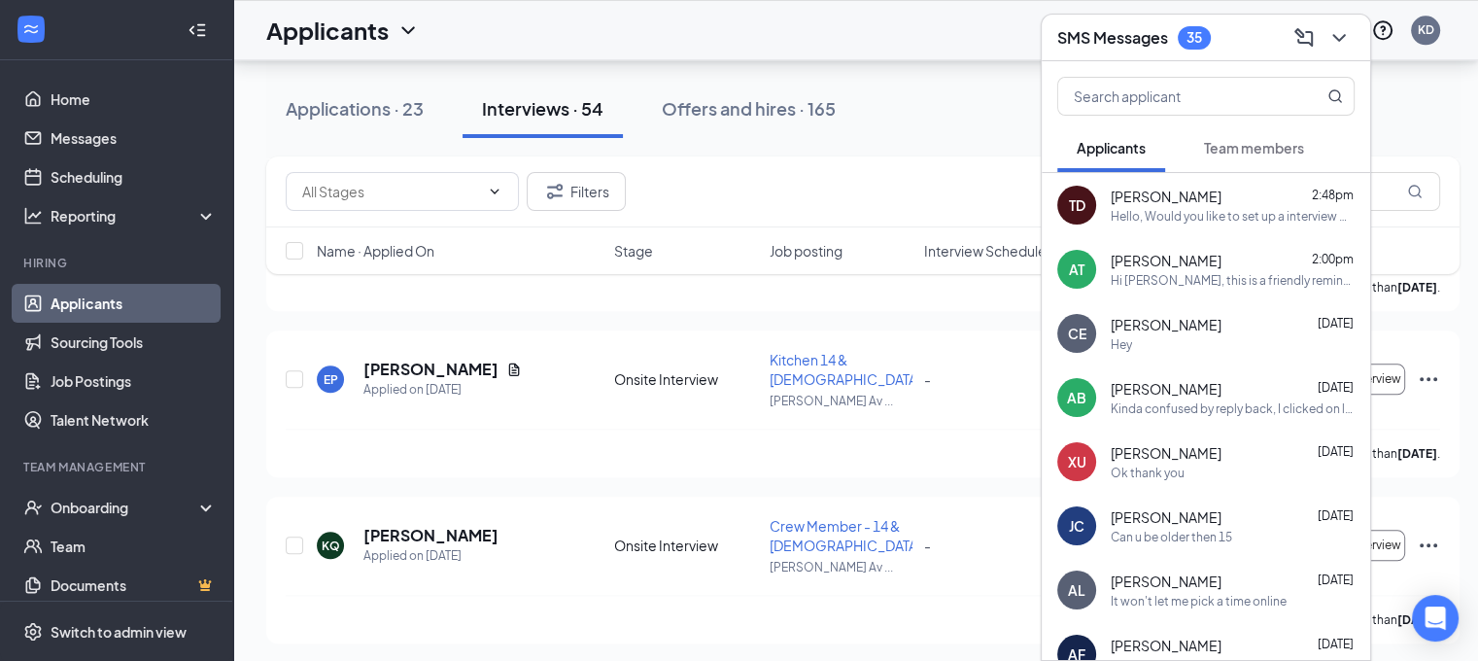
click at [1235, 229] on div "TD [PERSON_NAME] 2:48pm Hello, Would you like to set up a interview with us?" at bounding box center [1206, 205] width 329 height 64
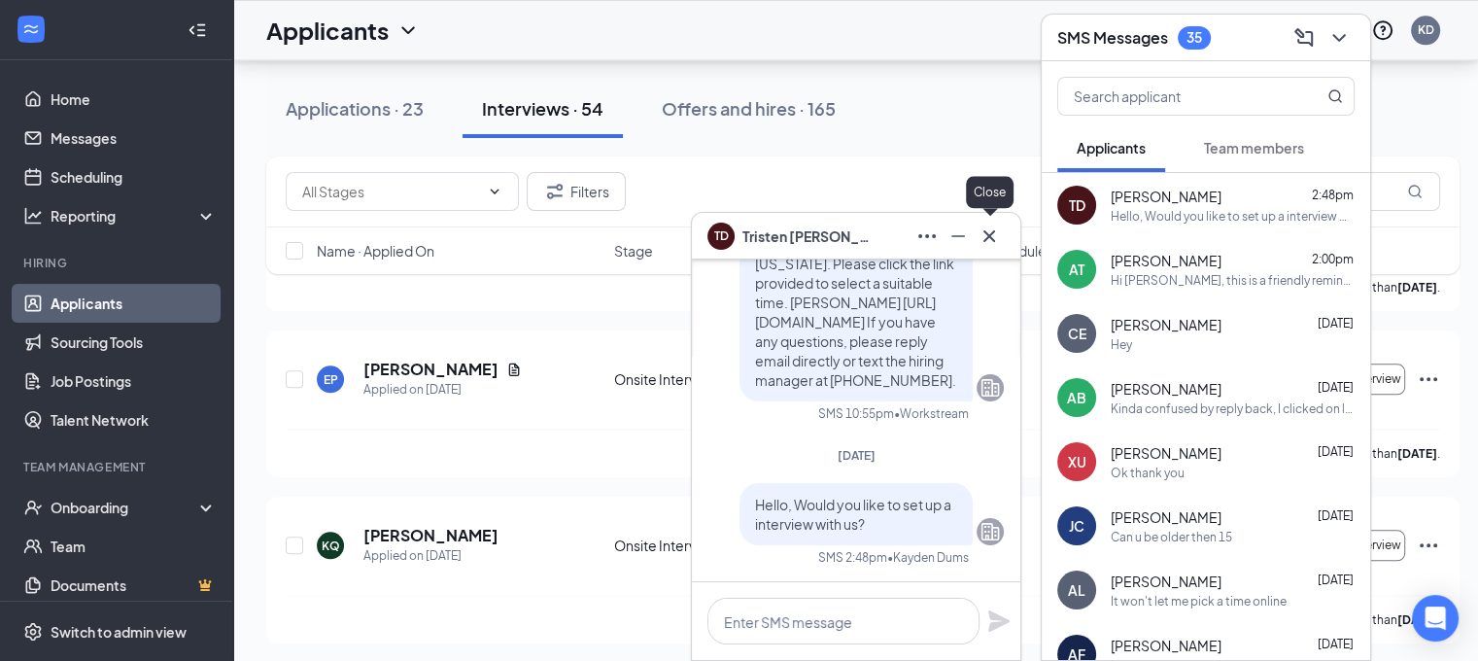
click at [999, 232] on icon "Cross" at bounding box center [989, 236] width 23 height 23
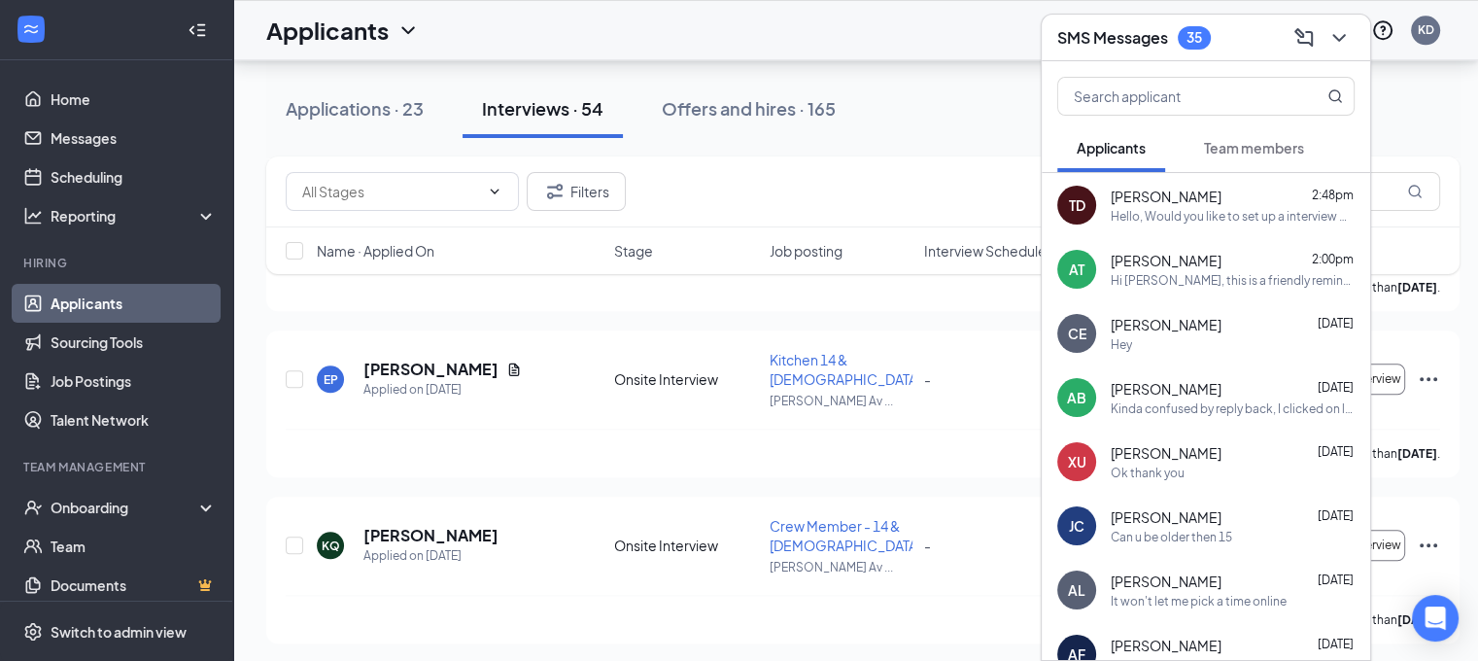
click at [1186, 45] on div "35" at bounding box center [1194, 37] width 33 height 23
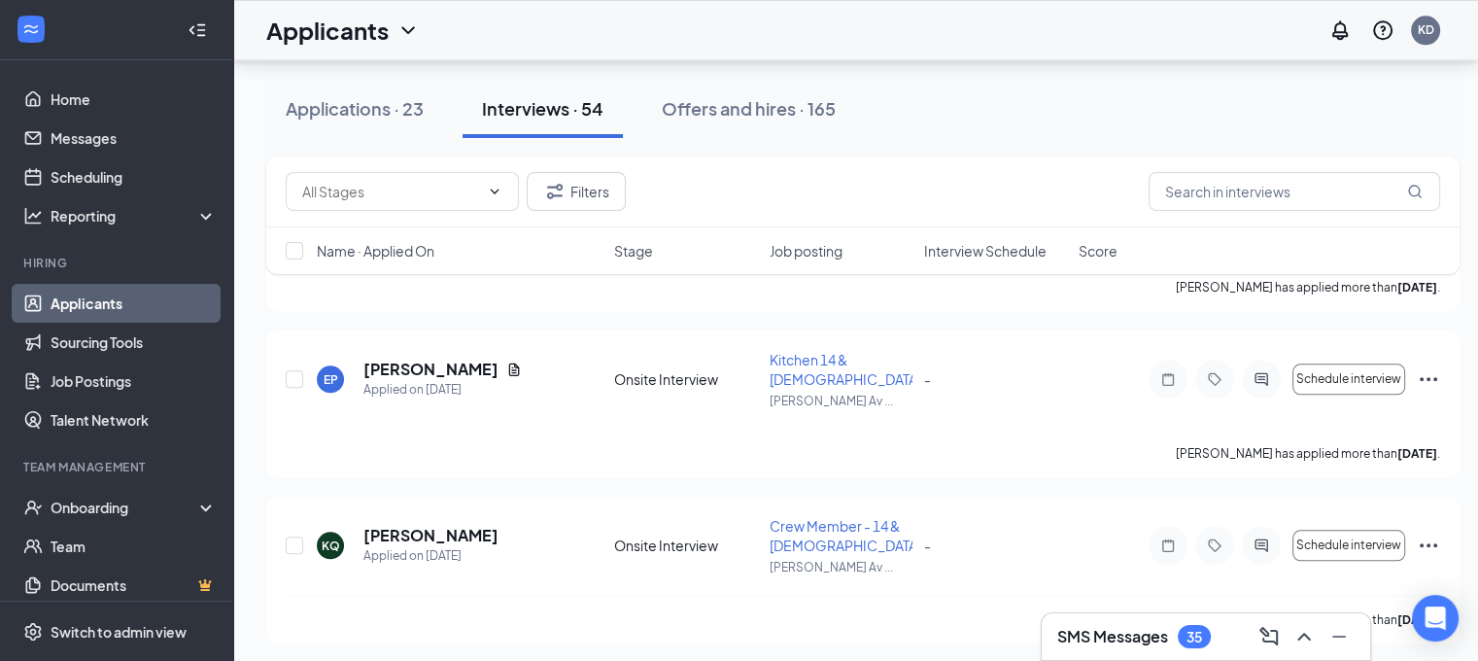
drag, startPoint x: 357, startPoint y: 123, endPoint x: 436, endPoint y: 251, distance: 150.2
click at [356, 123] on button "Applications · 23" at bounding box center [354, 109] width 177 height 58
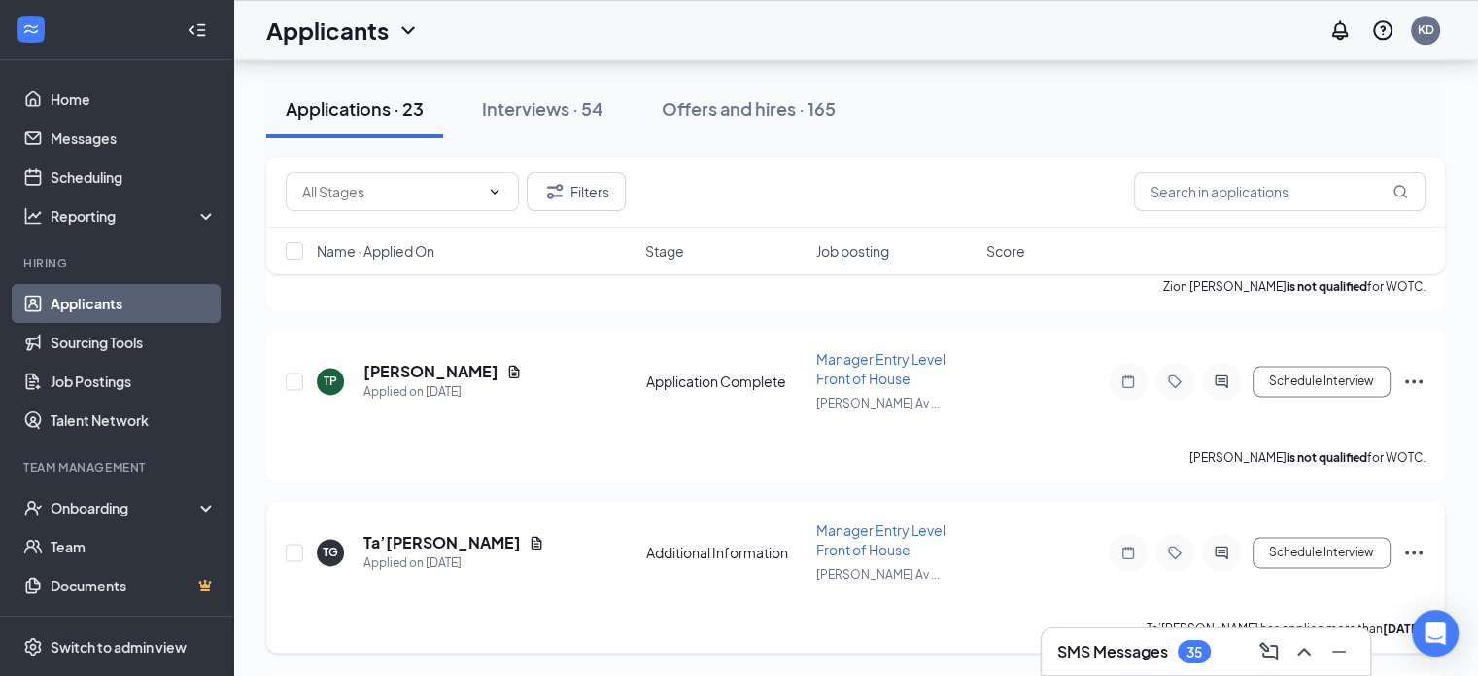
scroll to position [2819, 0]
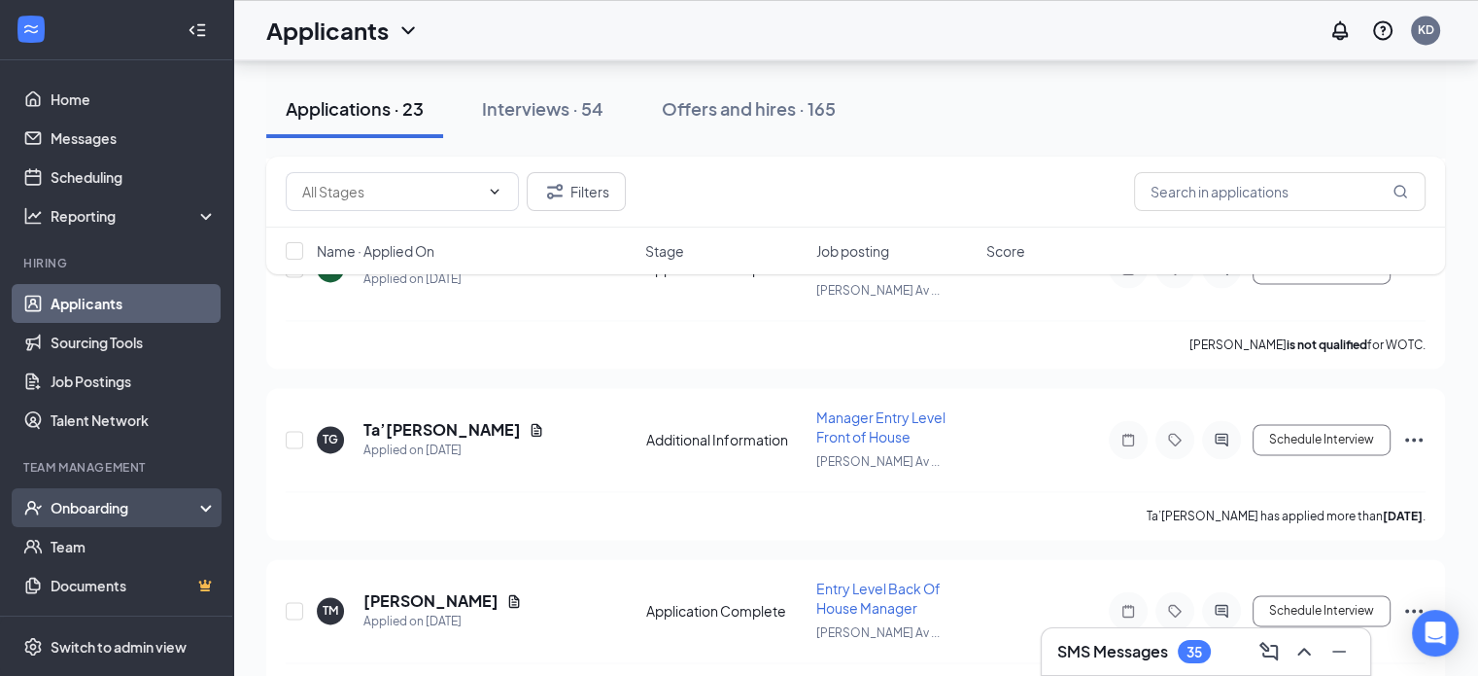
click at [166, 508] on div "Onboarding" at bounding box center [126, 507] width 150 height 19
click at [190, 537] on link "Overview" at bounding box center [134, 546] width 166 height 39
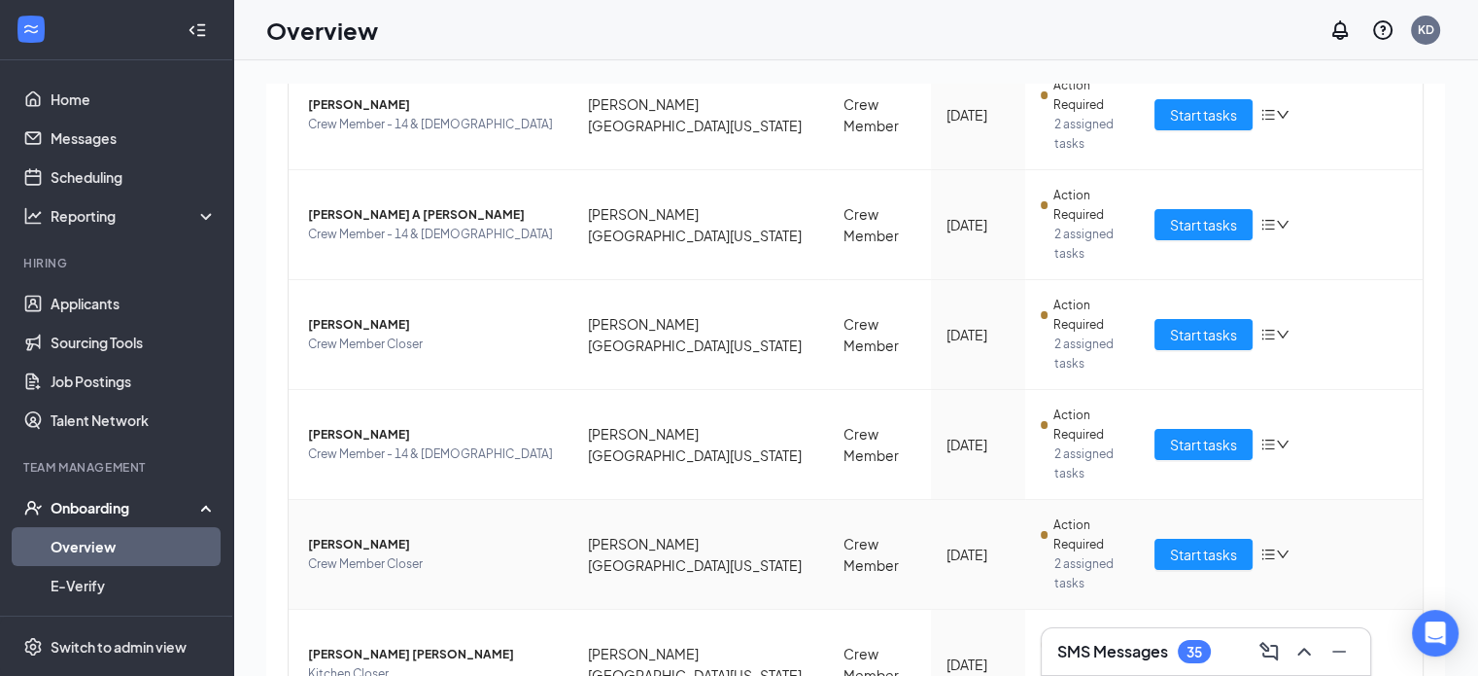
scroll to position [118, 0]
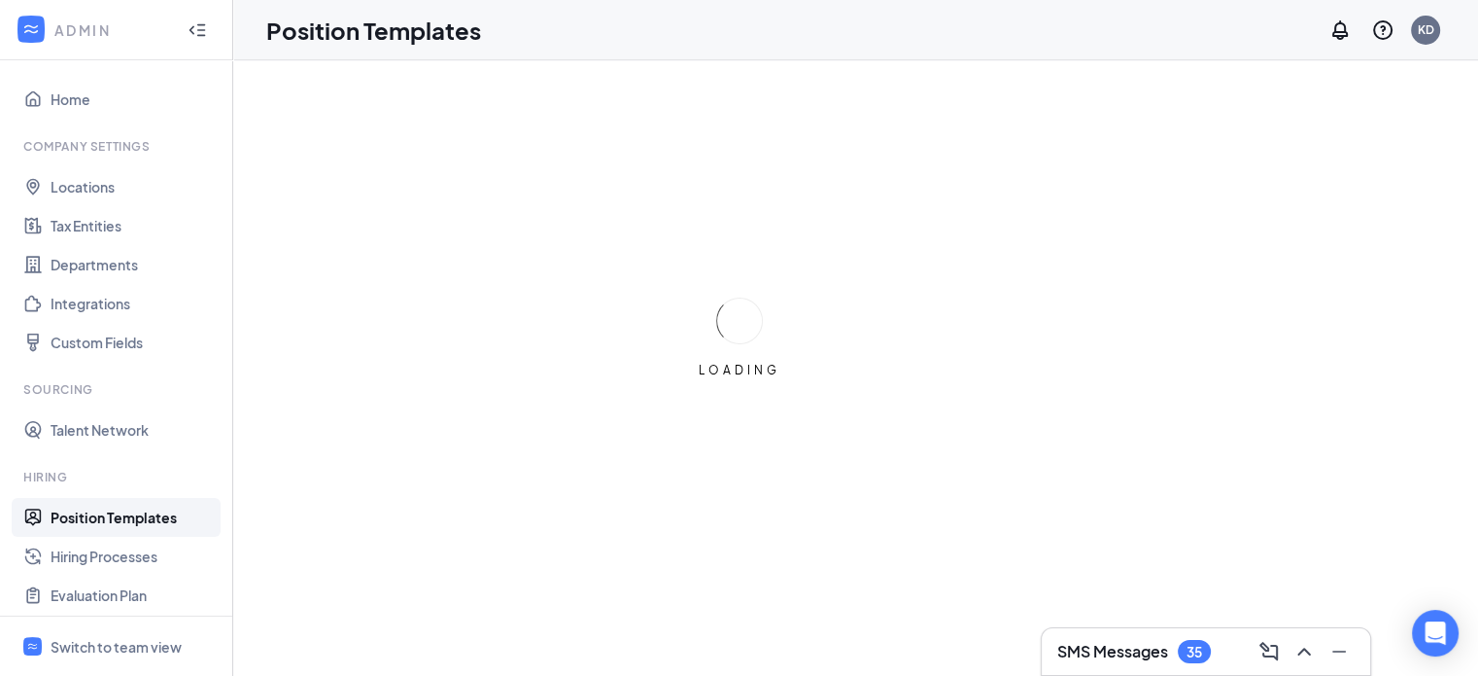
click at [1103, 640] on div "SMS Messages 35" at bounding box center [1134, 651] width 154 height 23
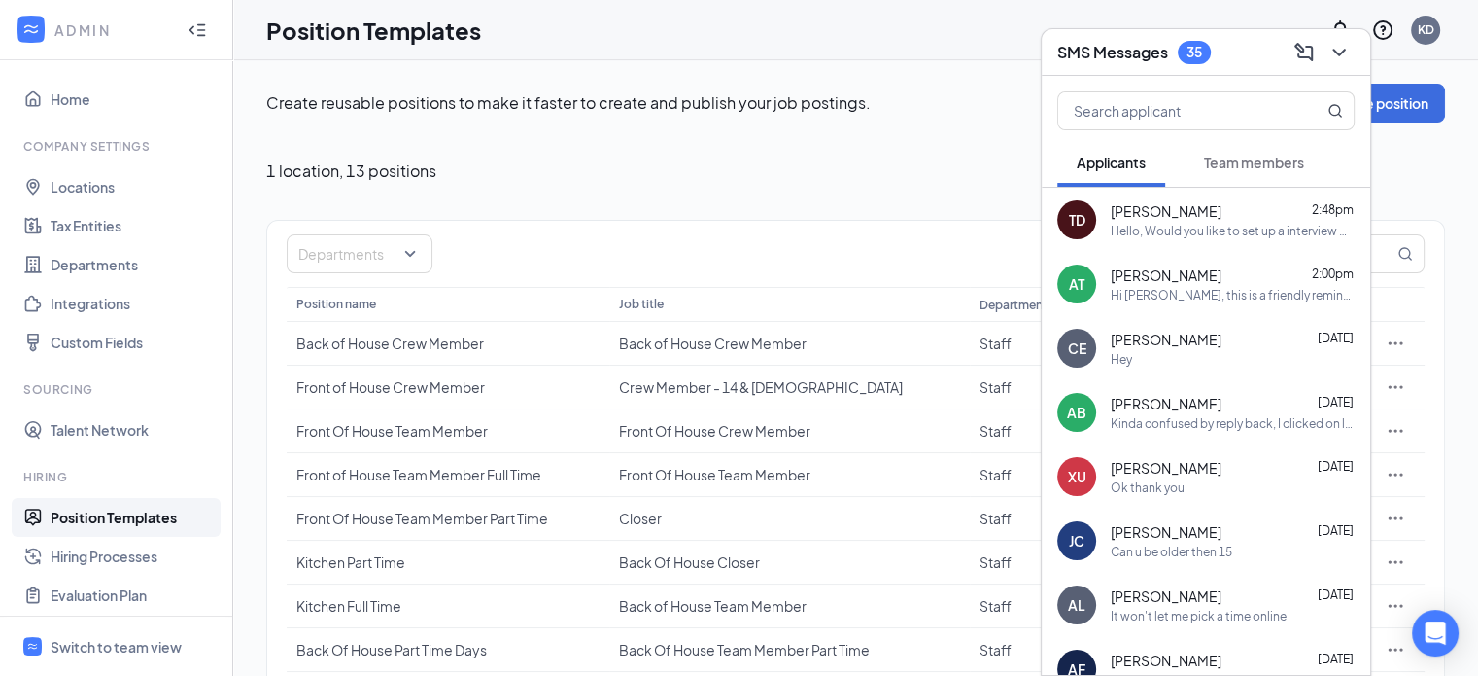
click at [1230, 228] on div "Hello, Would you like to set up a interview with us?" at bounding box center [1233, 231] width 244 height 17
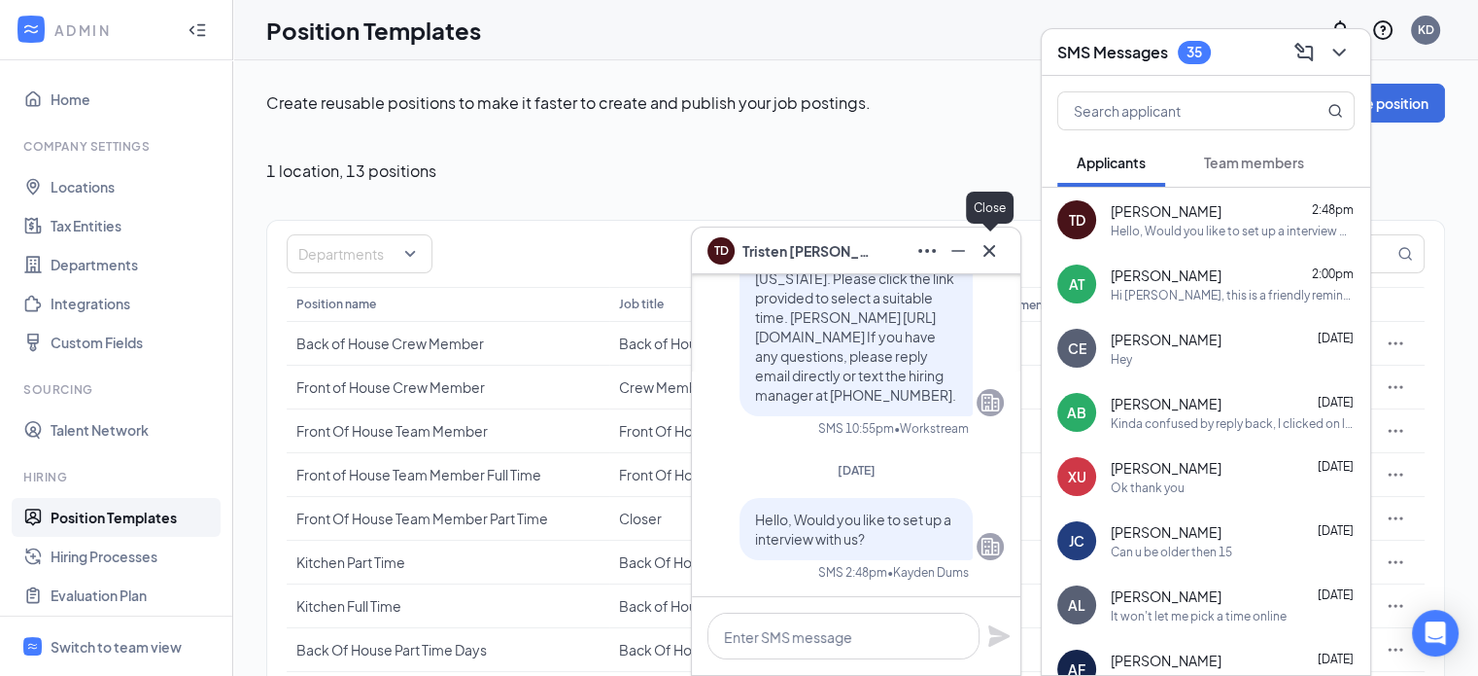
click at [993, 244] on icon "Cross" at bounding box center [989, 250] width 23 height 23
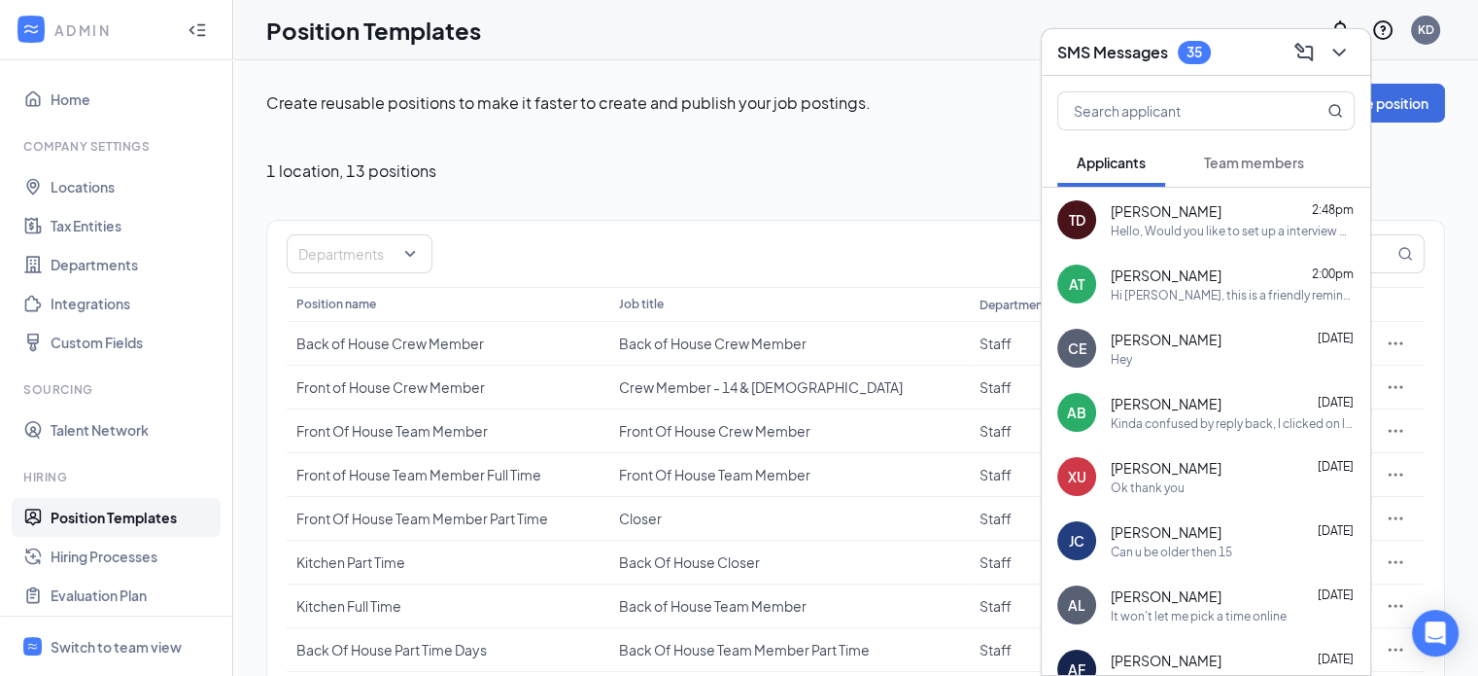
click at [1161, 43] on h3 "SMS Messages" at bounding box center [1112, 52] width 111 height 21
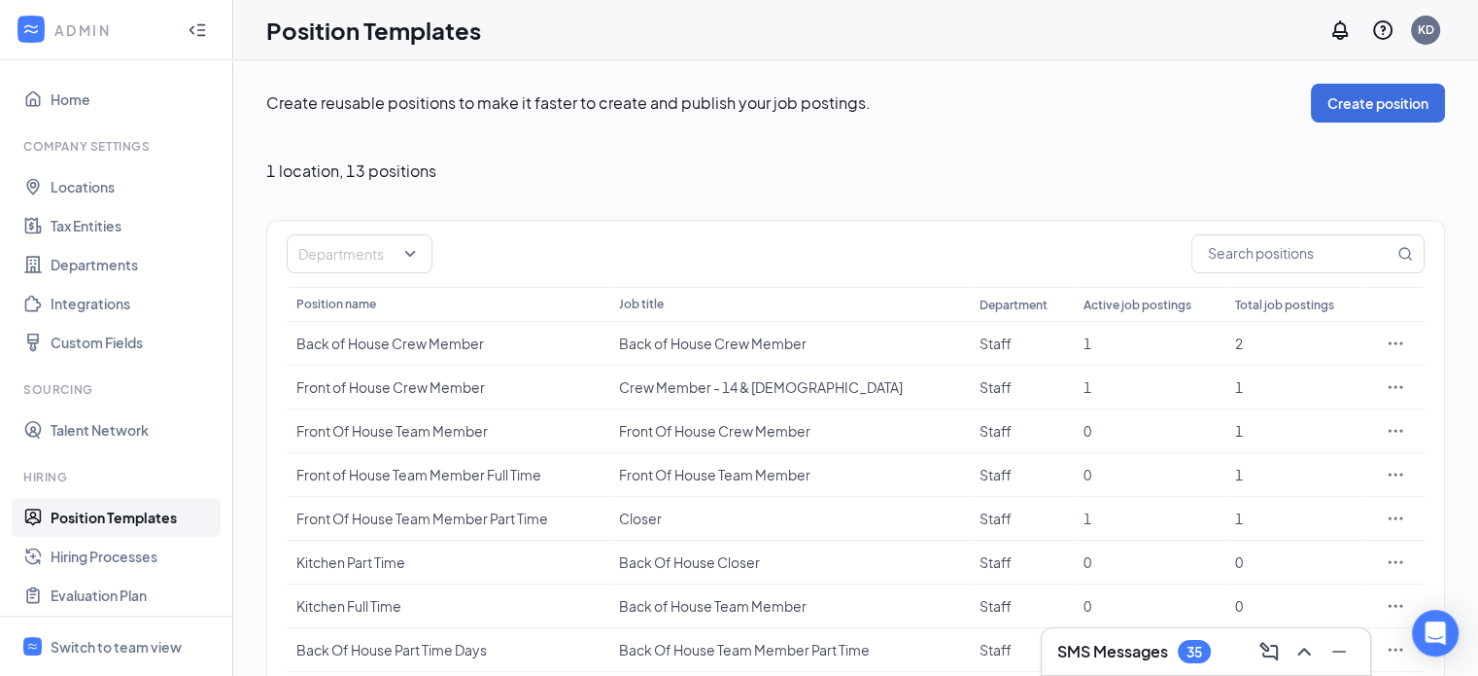
click at [1158, 651] on h3 "SMS Messages" at bounding box center [1112, 651] width 111 height 21
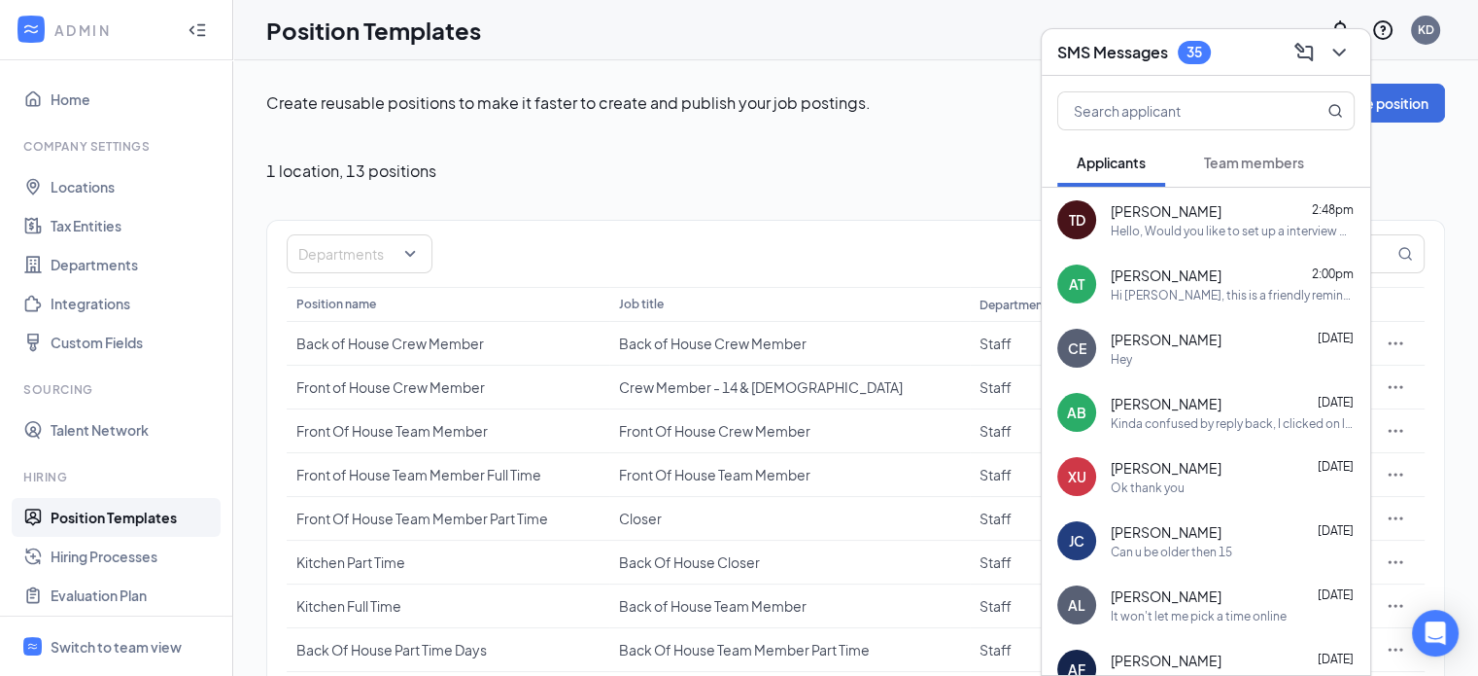
click at [1216, 56] on div "SMS Messages 35" at bounding box center [1205, 52] width 297 height 30
